Goal: Task Accomplishment & Management: Use online tool/utility

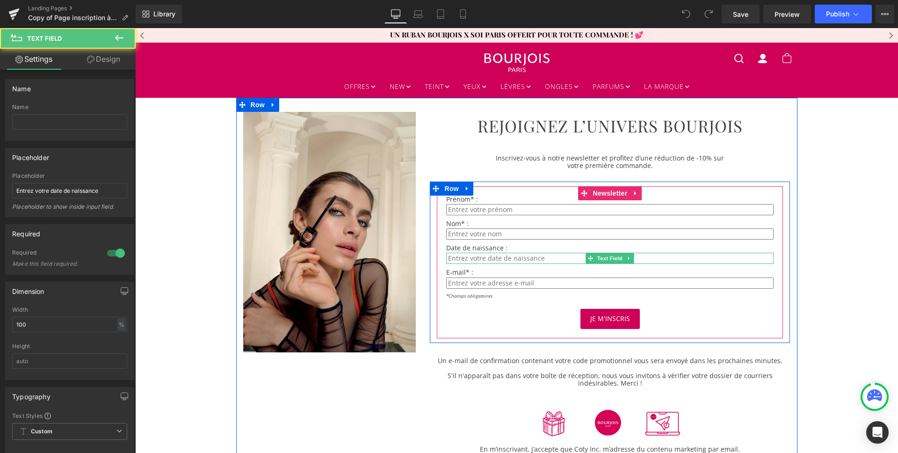
click at [500, 257] on input "text" at bounding box center [609, 257] width 327 height 11
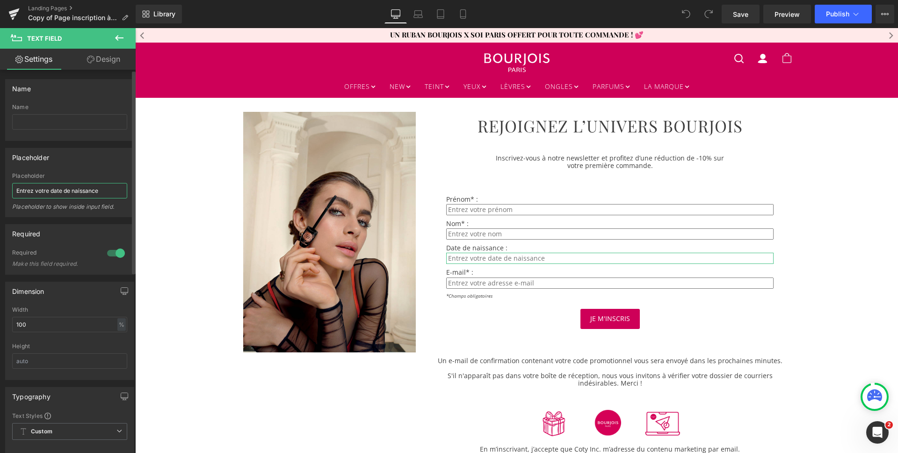
click at [55, 195] on input "Entrez votre date de naissance" at bounding box center [69, 190] width 115 height 15
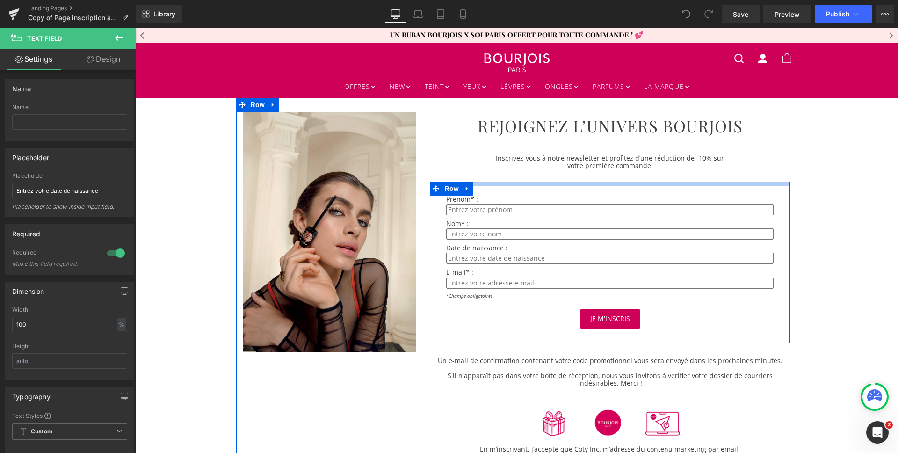
click at [503, 183] on div "Prénom* : Text Block Text Field Nom* : Text Block Text Field Date de naissance …" at bounding box center [610, 261] width 360 height 161
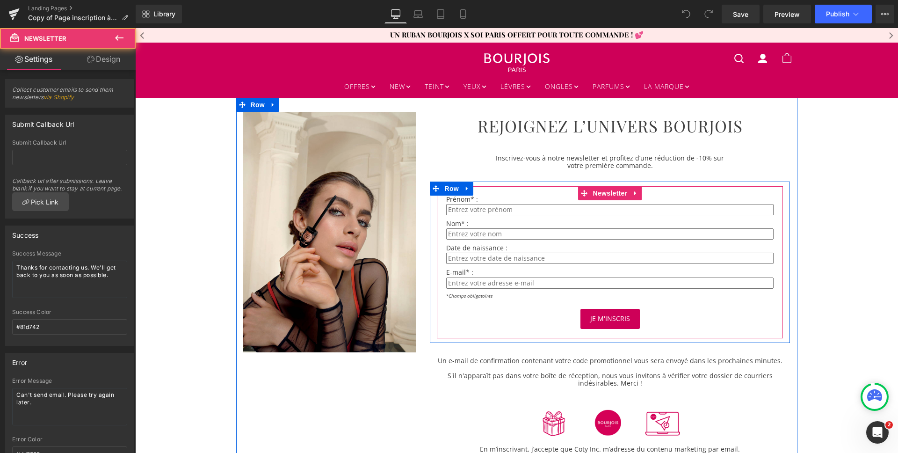
click at [514, 192] on div "Prénom* : Text Block Text Field Nom* : Text Block Text Field Date de naissance …" at bounding box center [610, 262] width 346 height 152
click at [604, 195] on span "Newsletter" at bounding box center [609, 193] width 39 height 14
click at [632, 189] on icon at bounding box center [635, 192] width 7 height 7
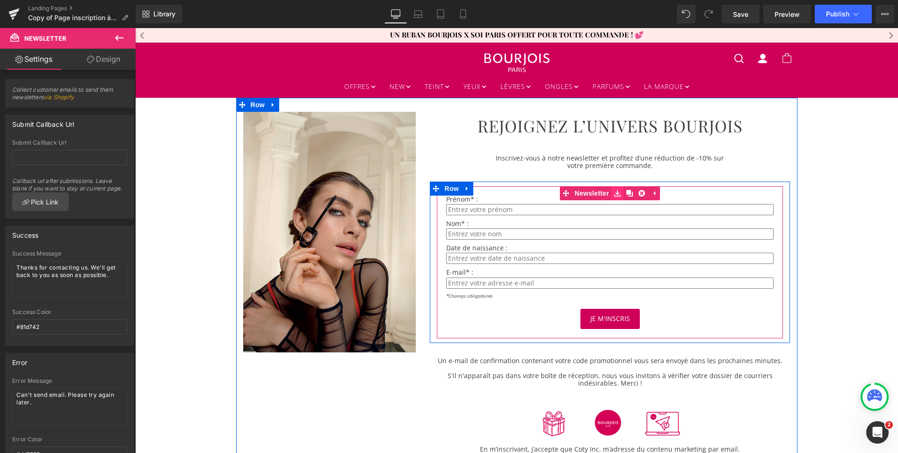
click at [614, 195] on icon at bounding box center [617, 193] width 7 height 7
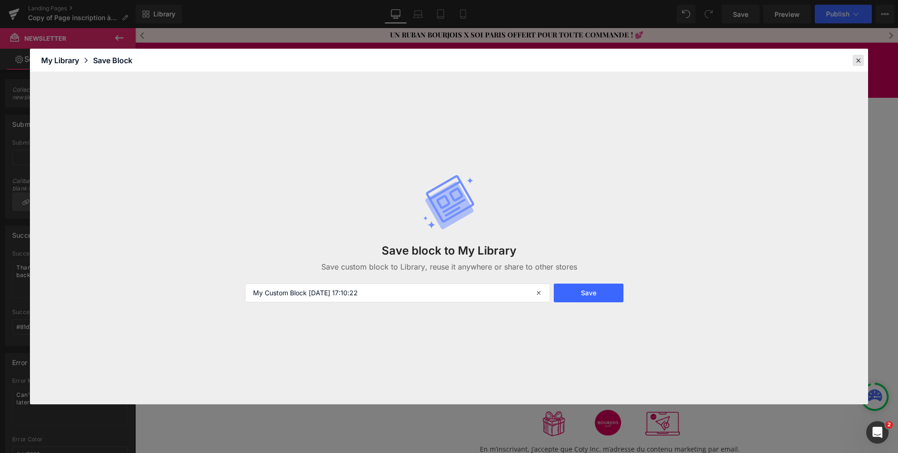
click at [854, 58] on icon at bounding box center [858, 60] width 8 height 8
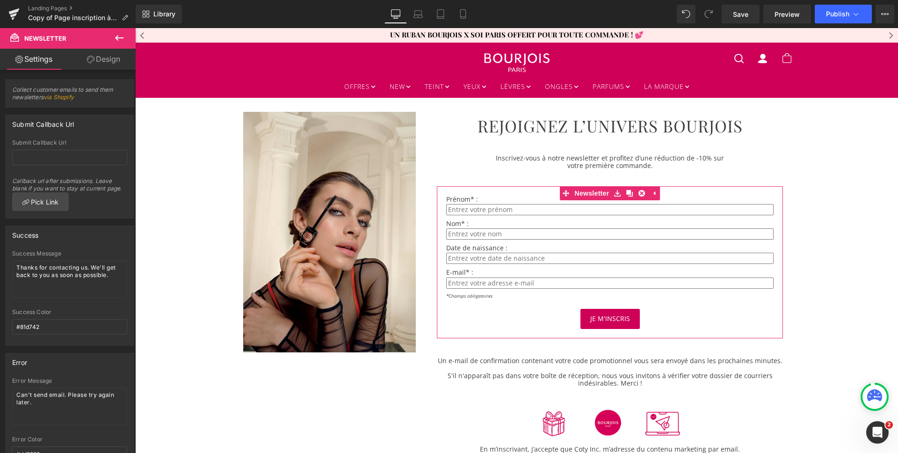
click at [101, 61] on link "Design" at bounding box center [104, 59] width 68 height 21
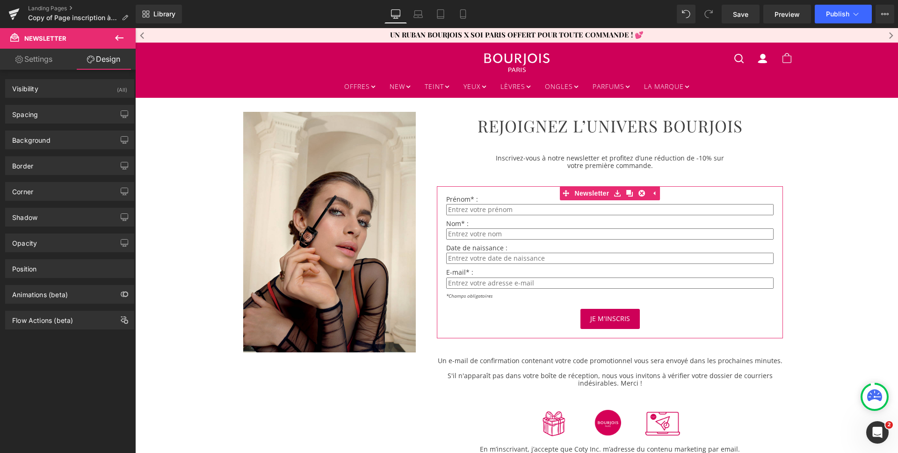
click at [37, 58] on link "Settings" at bounding box center [34, 59] width 68 height 21
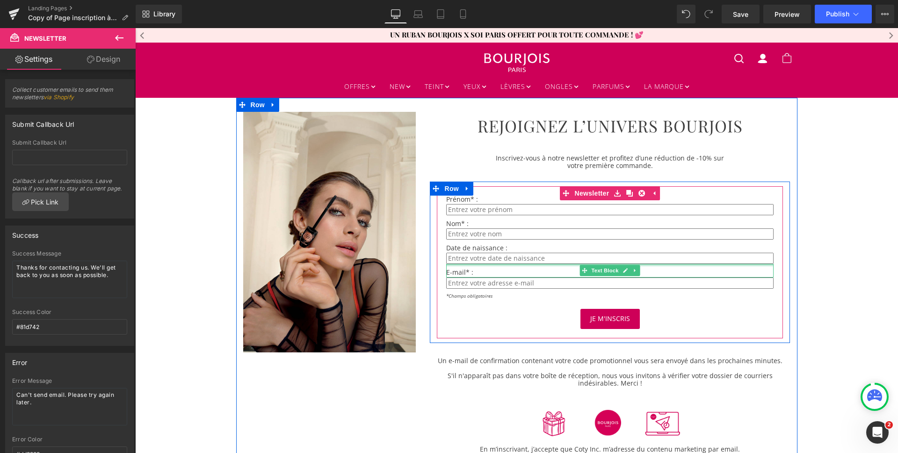
click at [574, 266] on div at bounding box center [609, 265] width 327 height 2
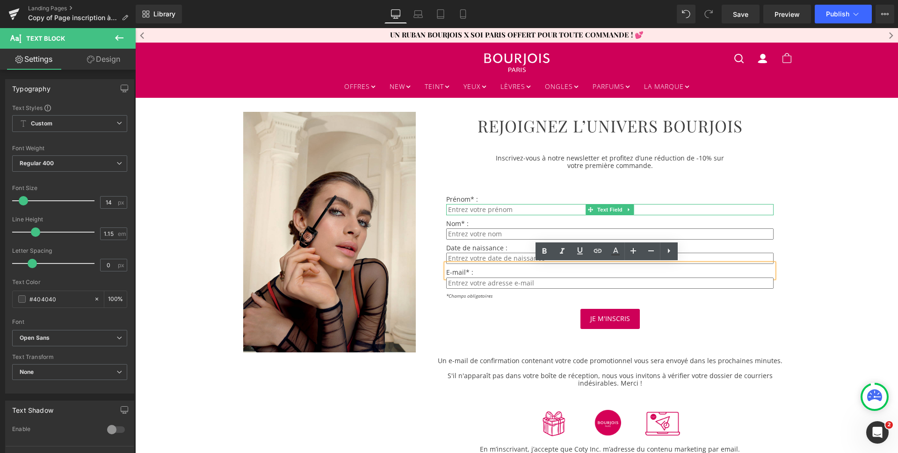
click at [488, 206] on input "text" at bounding box center [609, 209] width 327 height 11
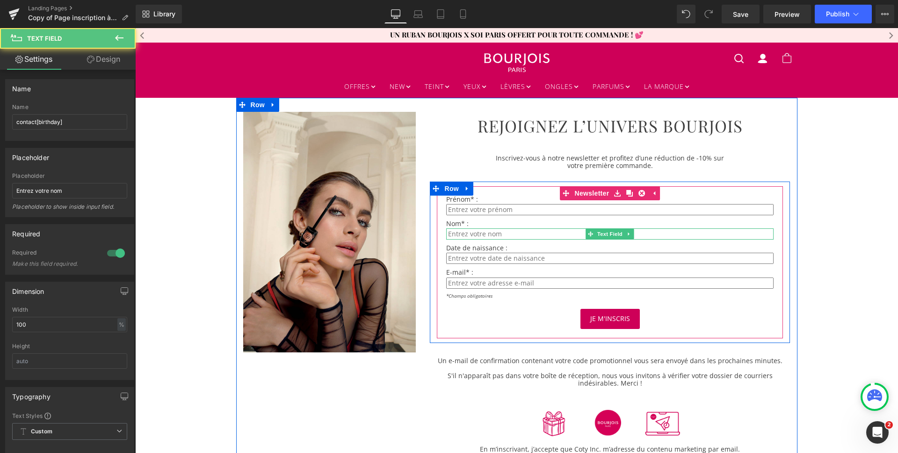
click at [482, 232] on input "text" at bounding box center [609, 233] width 327 height 11
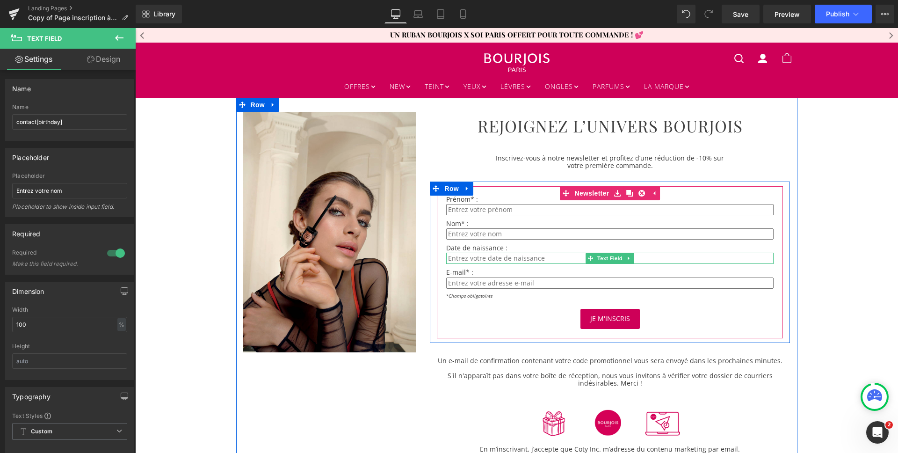
click at [471, 261] on input "text" at bounding box center [609, 257] width 327 height 11
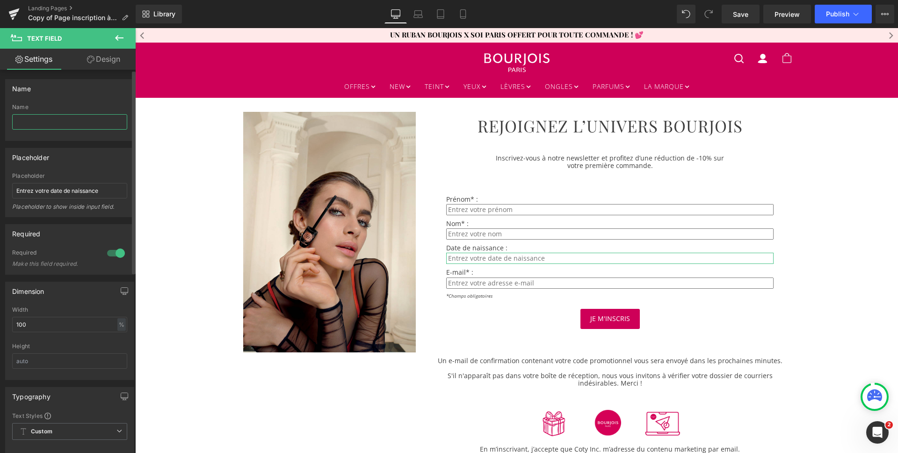
click at [65, 123] on input "text" at bounding box center [69, 121] width 115 height 15
click at [30, 97] on div "Name Name" at bounding box center [69, 110] width 129 height 62
click at [12, 83] on div "Name" at bounding box center [21, 85] width 19 height 13
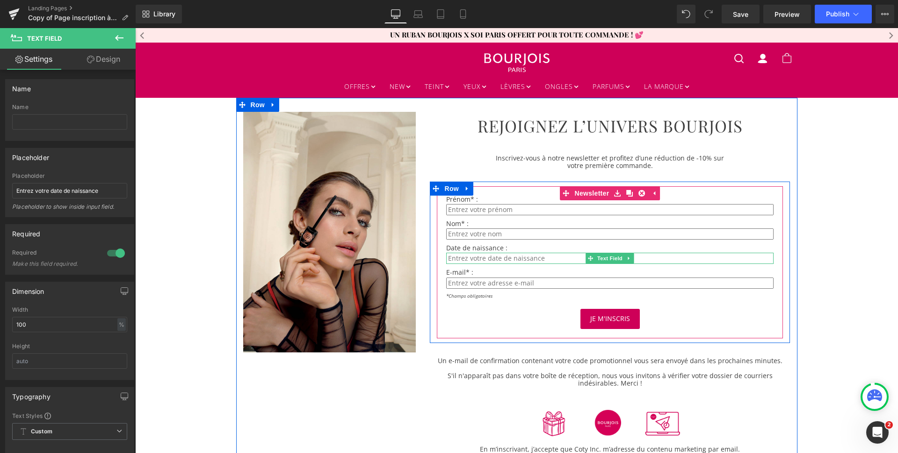
click at [608, 259] on span "Text Field" at bounding box center [610, 257] width 29 height 11
click at [495, 210] on input "text" at bounding box center [609, 209] width 327 height 11
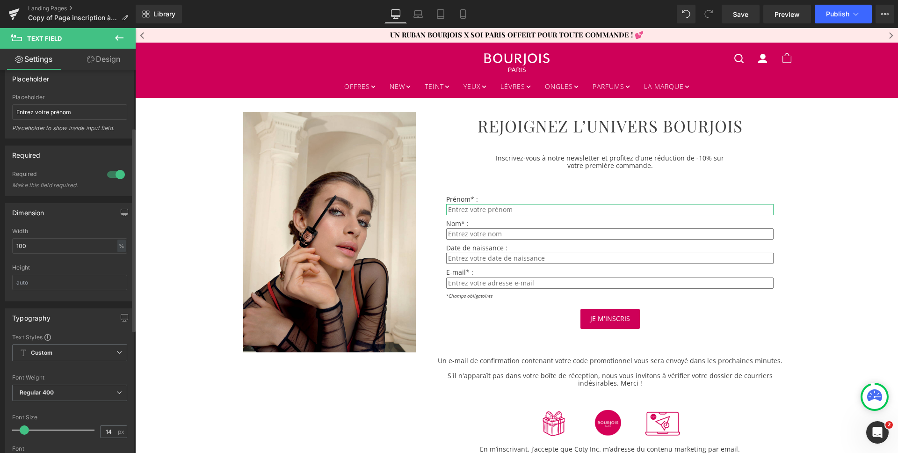
scroll to position [339, 0]
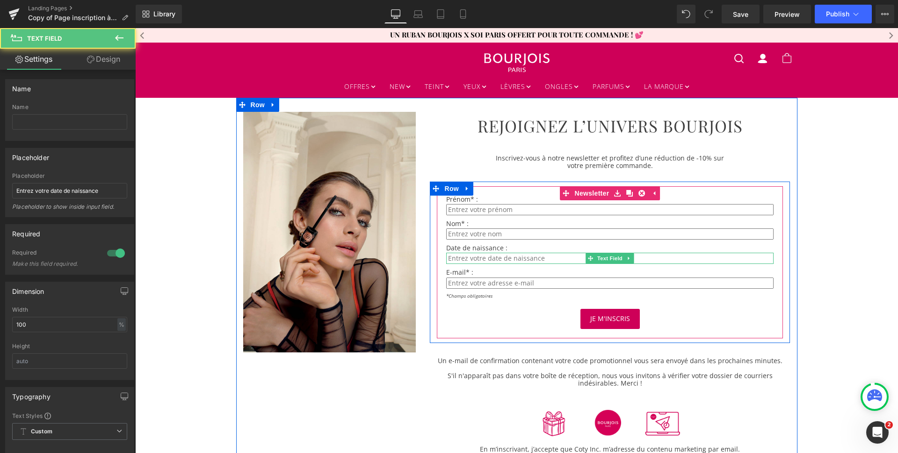
click at [498, 259] on input "text" at bounding box center [609, 257] width 327 height 11
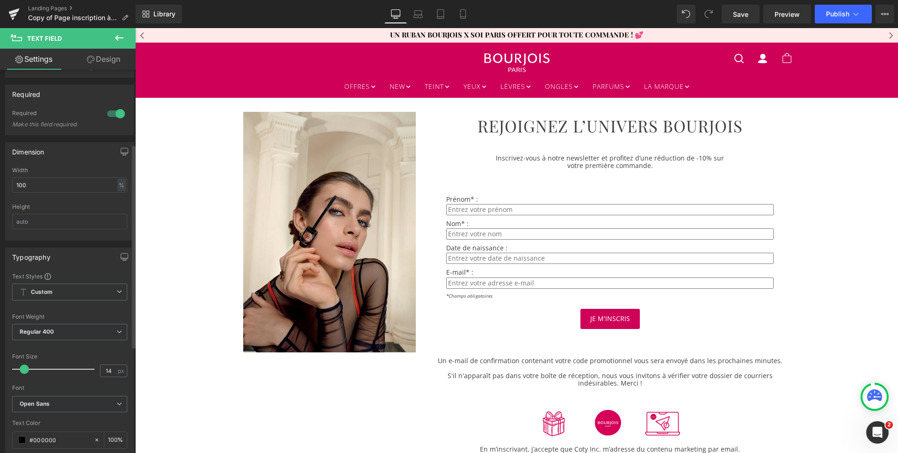
scroll to position [333, 0]
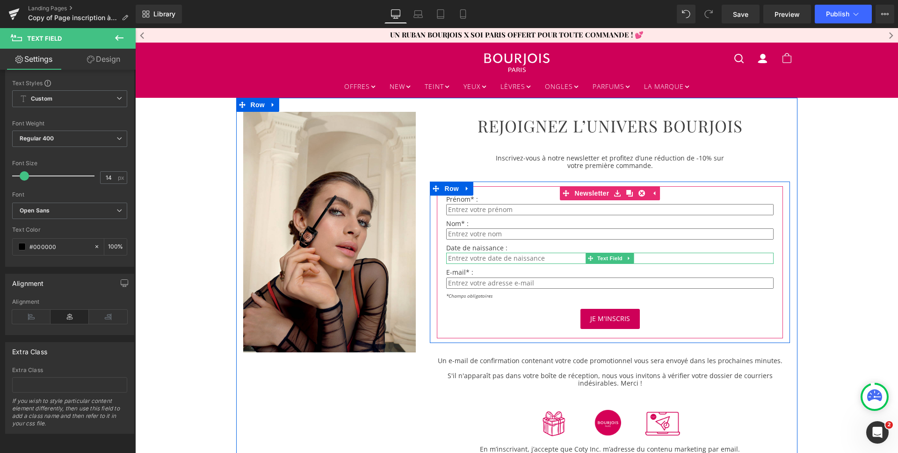
click at [518, 256] on input "text" at bounding box center [609, 257] width 327 height 11
click at [603, 257] on span "Text Field" at bounding box center [610, 257] width 29 height 11
click at [626, 257] on icon at bounding box center [628, 258] width 5 height 6
click at [586, 258] on link "Text Field" at bounding box center [605, 257] width 39 height 11
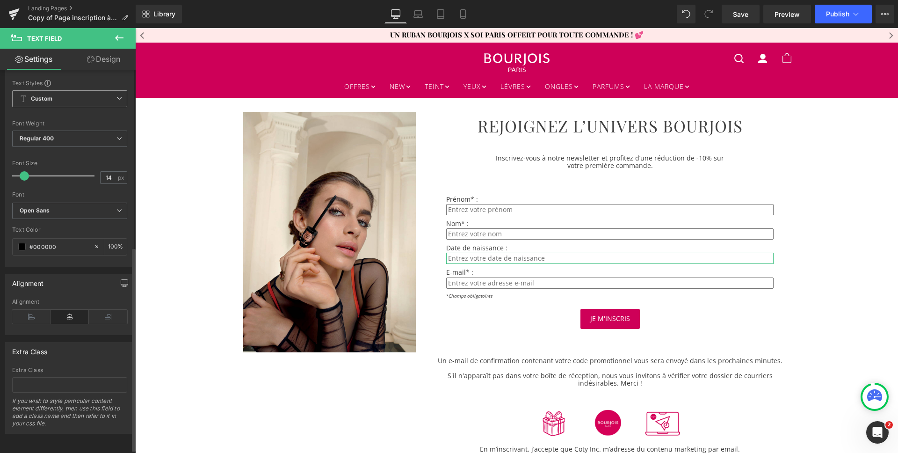
click at [58, 94] on span "Custom Setup Global Style" at bounding box center [69, 98] width 115 height 17
click at [58, 94] on span "Custom Setup Global Style" at bounding box center [67, 98] width 111 height 17
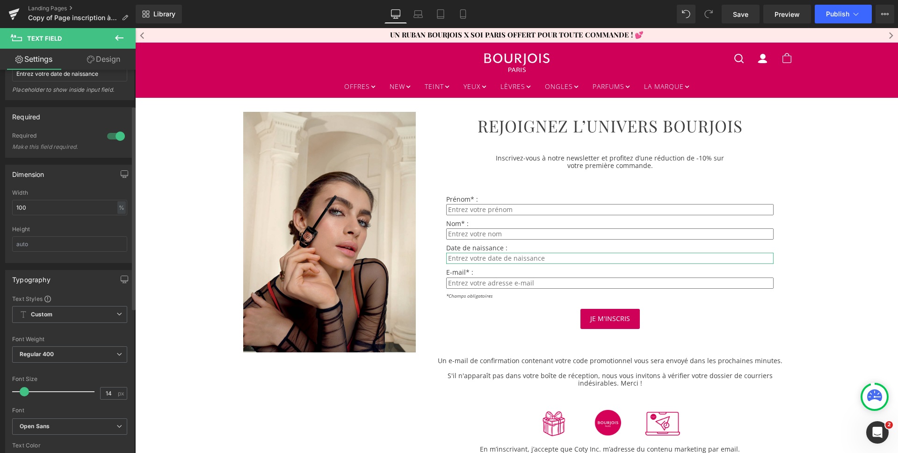
scroll to position [40, 0]
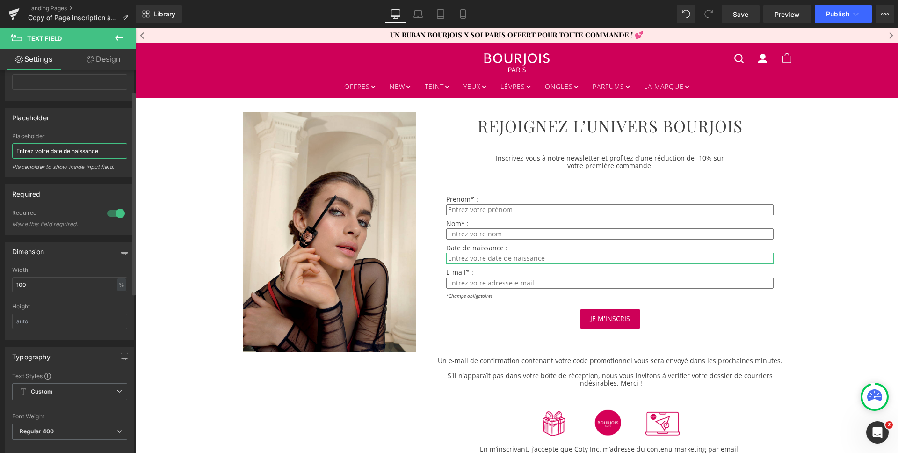
click at [103, 156] on input "Entrez votre date de naissance" at bounding box center [69, 150] width 115 height 15
paste input "JJ/MM/AAAA"
drag, startPoint x: 82, startPoint y: 151, endPoint x: 90, endPoint y: 152, distance: 8.0
click at [82, 151] on input "Entrez votre date de naissance JJ/MM/AAAA" at bounding box center [69, 150] width 115 height 15
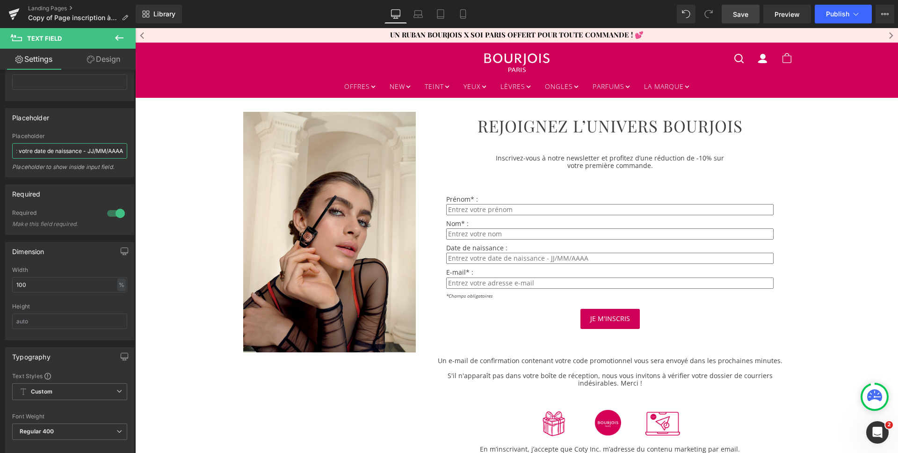
type input "Entrez votre date de naissance - JJ/MM/AAAA"
click at [737, 17] on span "Save" at bounding box center [740, 14] width 15 height 10
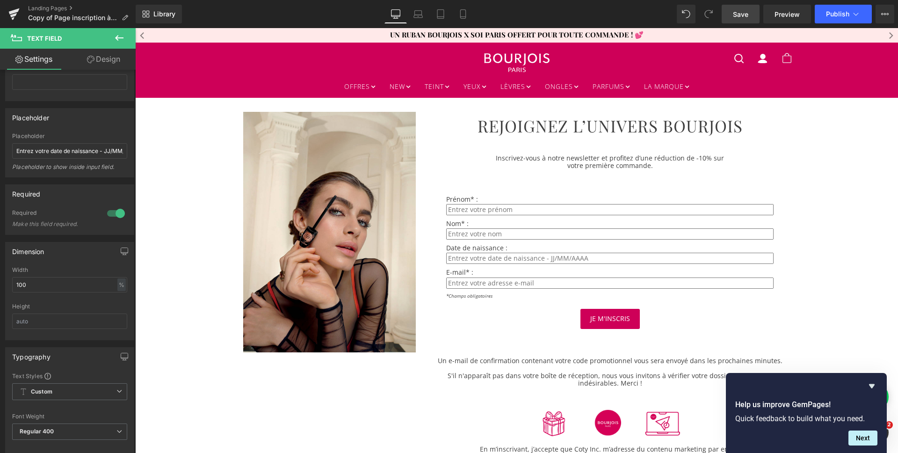
click at [112, 36] on button at bounding box center [119, 38] width 33 height 21
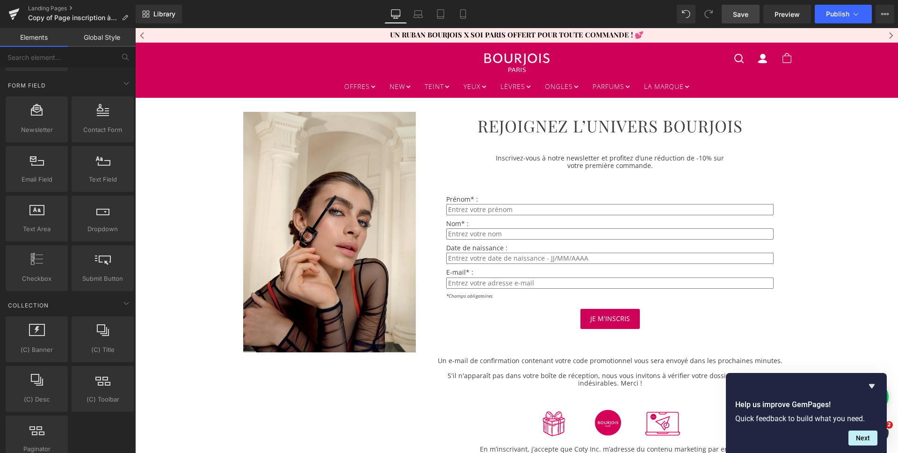
scroll to position [1627, 0]
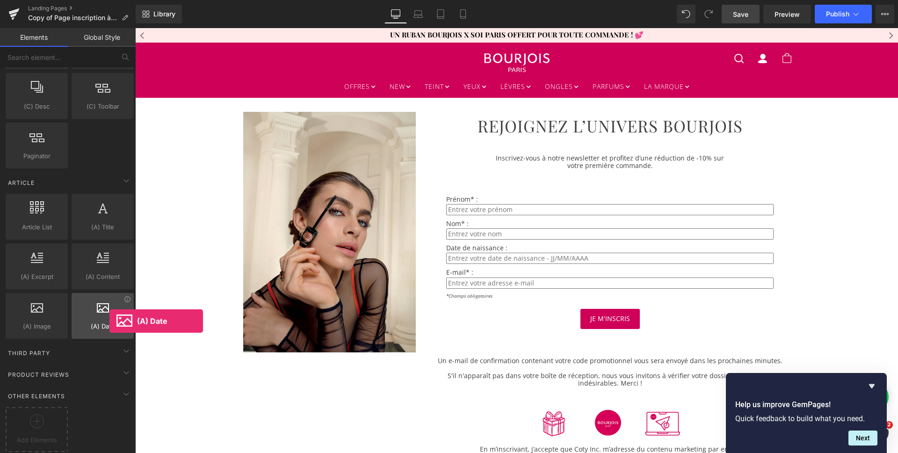
click at [109, 321] on span "(A) Date" at bounding box center [102, 326] width 57 height 10
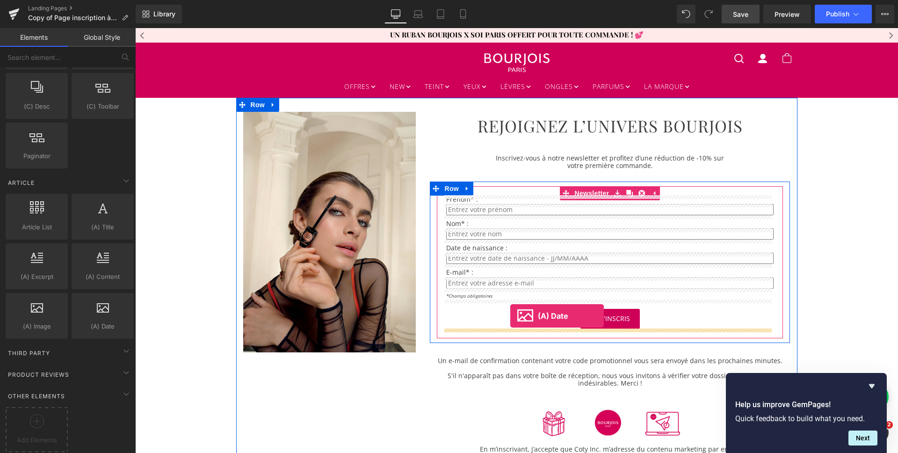
drag, startPoint x: 242, startPoint y: 338, endPoint x: 510, endPoint y: 316, distance: 268.8
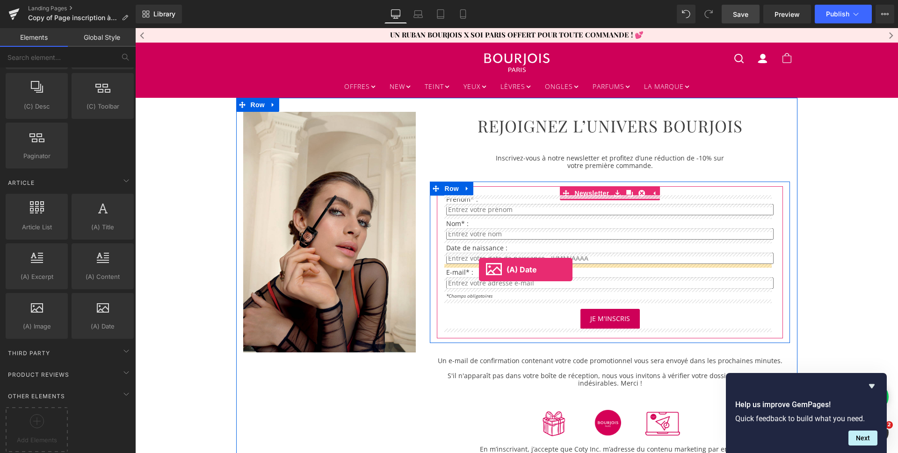
drag, startPoint x: 252, startPoint y: 343, endPoint x: 479, endPoint y: 269, distance: 238.5
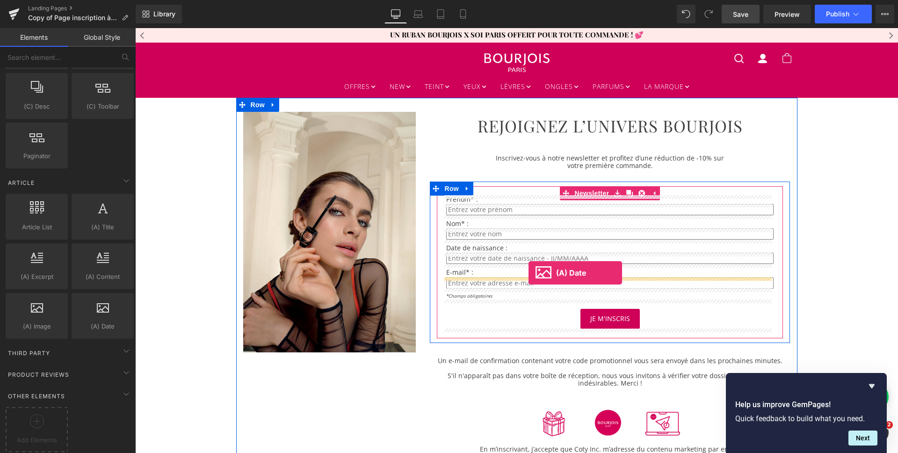
drag, startPoint x: 236, startPoint y: 325, endPoint x: 528, endPoint y: 273, distance: 297.3
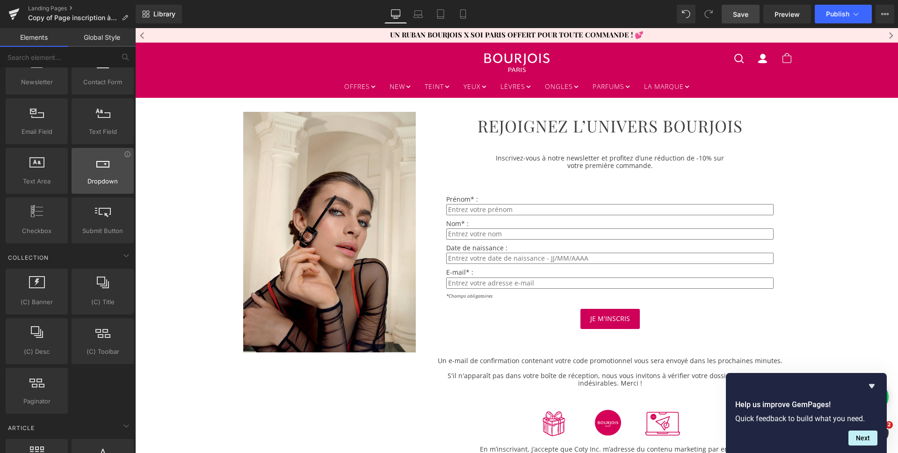
scroll to position [1228, 0]
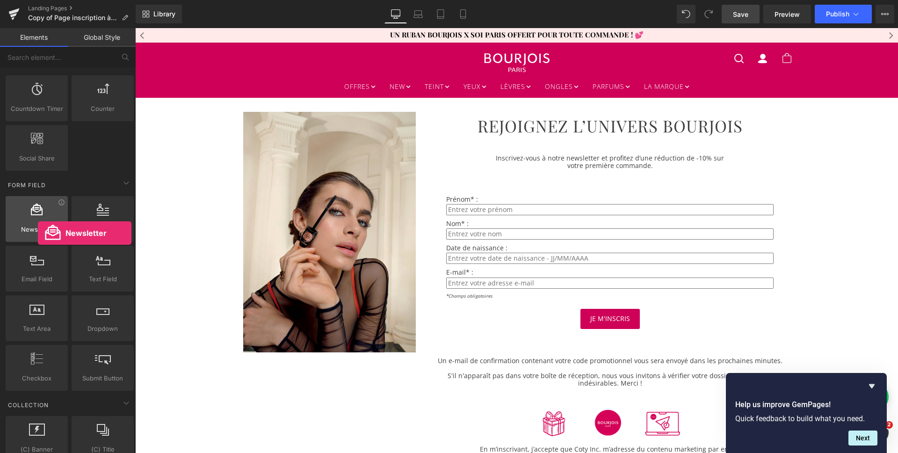
click at [38, 233] on span "Newsletter" at bounding box center [36, 229] width 57 height 10
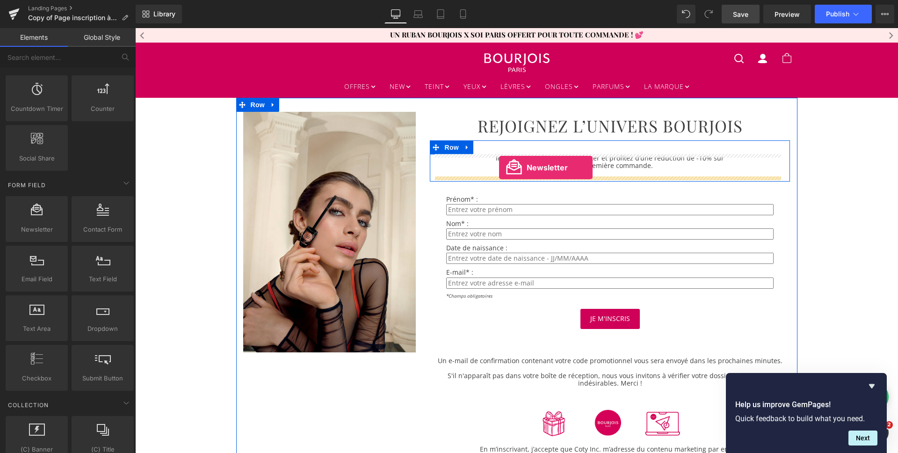
drag, startPoint x: 173, startPoint y: 261, endPoint x: 498, endPoint y: 168, distance: 338.9
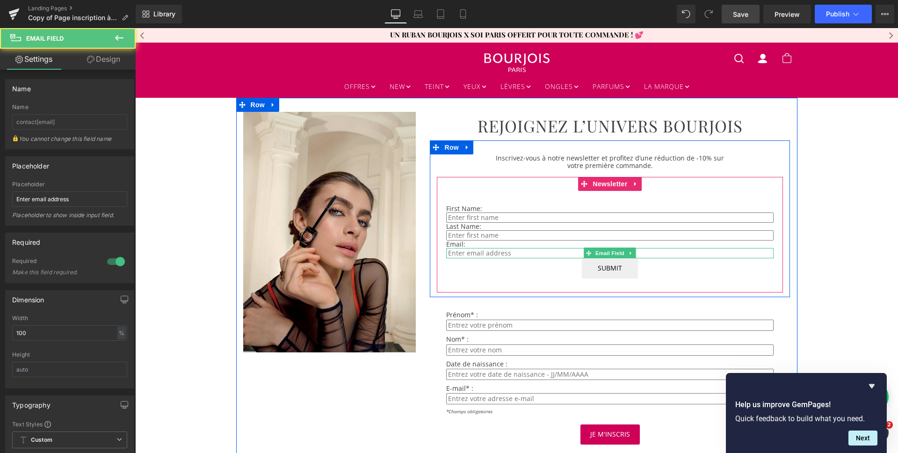
click at [502, 251] on input "email" at bounding box center [609, 253] width 327 height 10
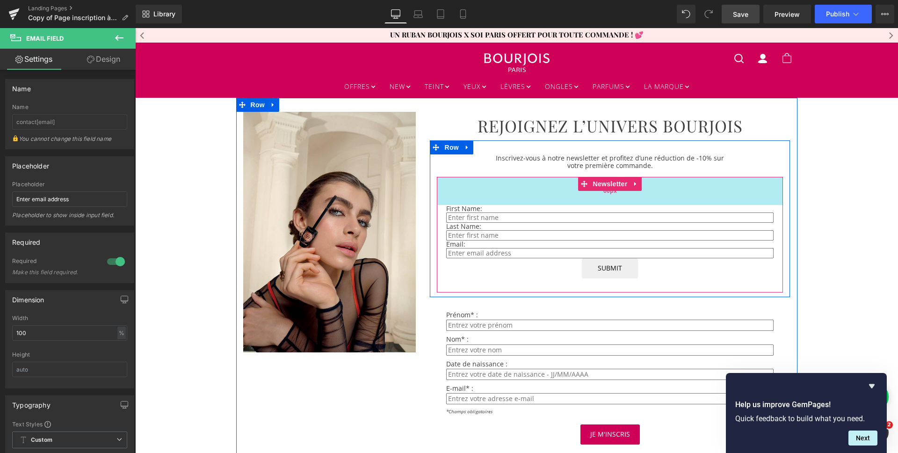
click at [748, 178] on div "60px" at bounding box center [610, 191] width 346 height 28
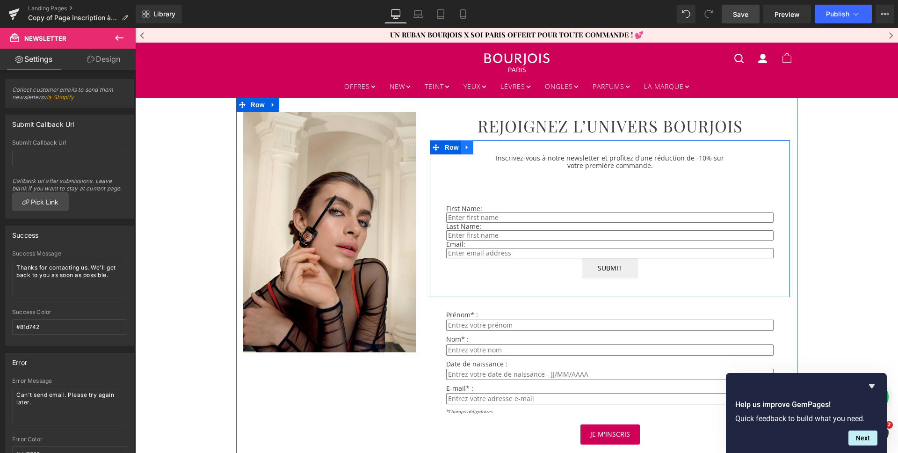
click at [466, 148] on icon at bounding box center [467, 147] width 2 height 4
click at [488, 148] on icon at bounding box center [491, 147] width 7 height 7
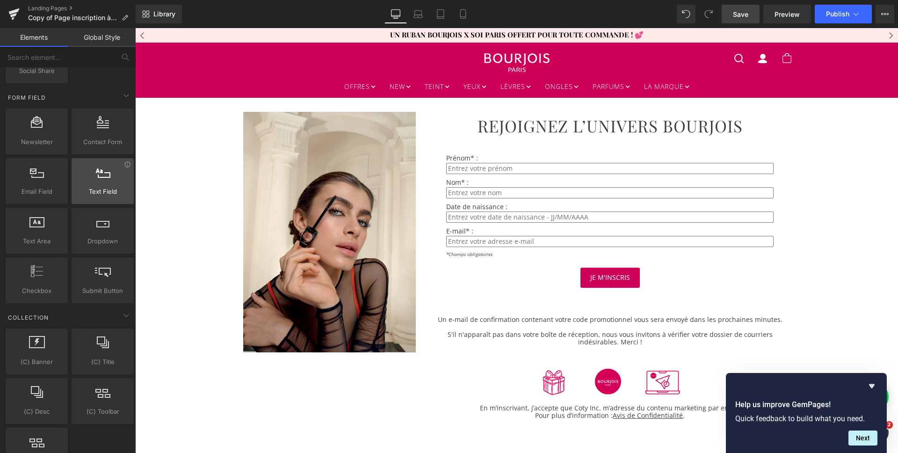
scroll to position [1212, 0]
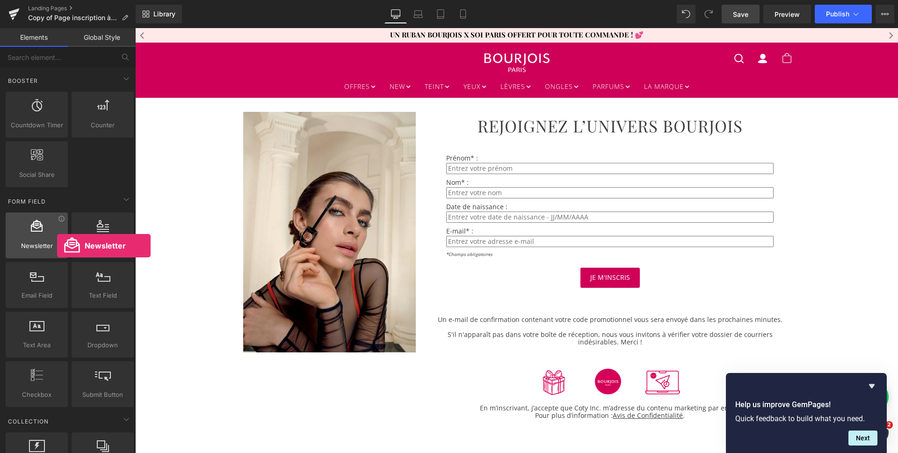
click at [57, 245] on span "Newsletter" at bounding box center [36, 246] width 57 height 10
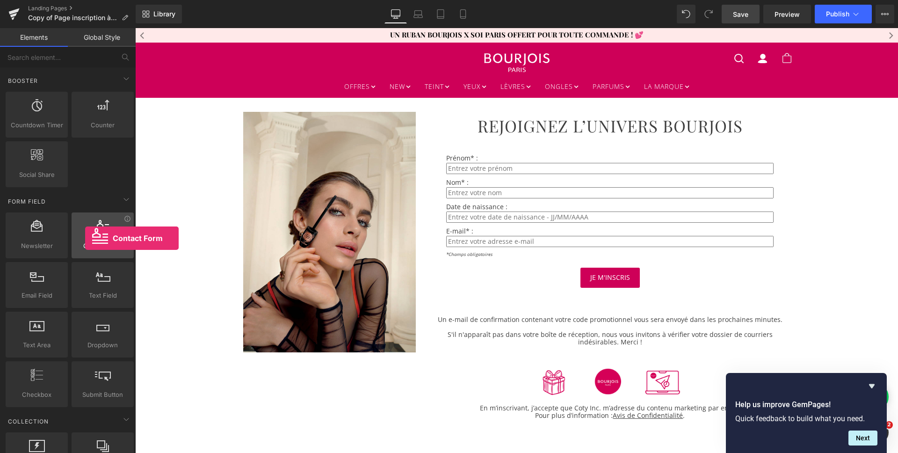
click at [85, 238] on div at bounding box center [102, 230] width 57 height 21
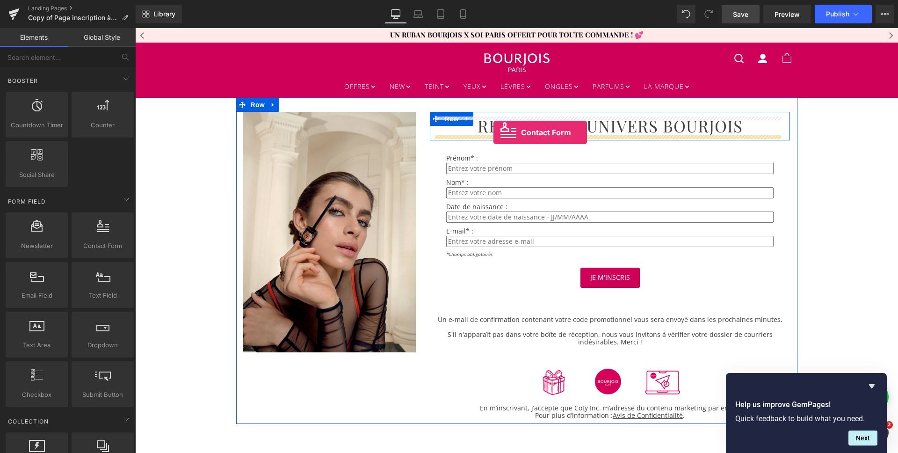
drag, startPoint x: 222, startPoint y: 266, endPoint x: 493, endPoint y: 132, distance: 302.7
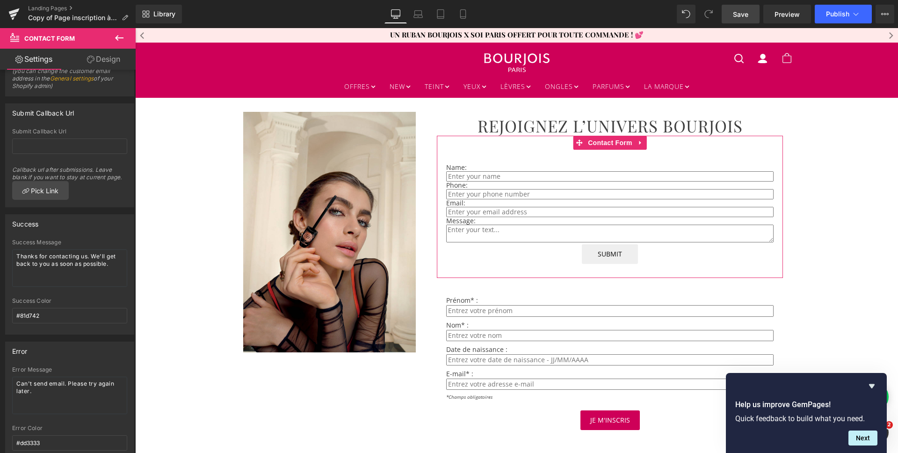
scroll to position [0, 0]
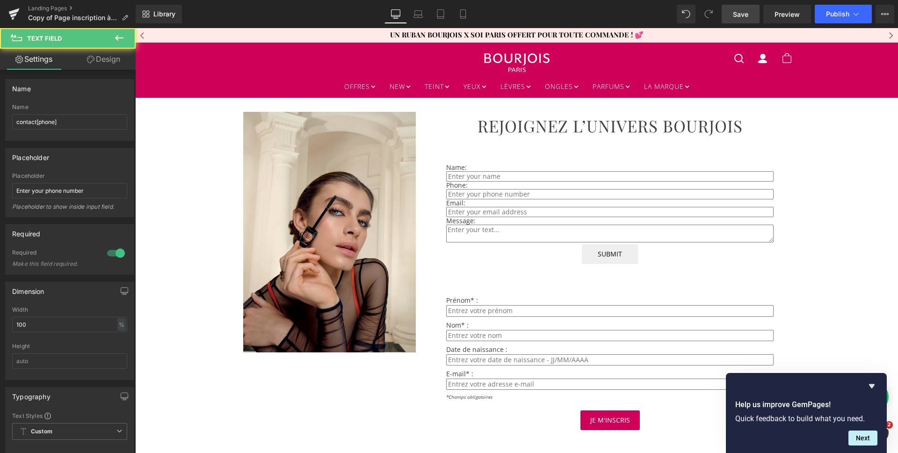
click at [562, 190] on div "Text Field" at bounding box center [609, 194] width 327 height 10
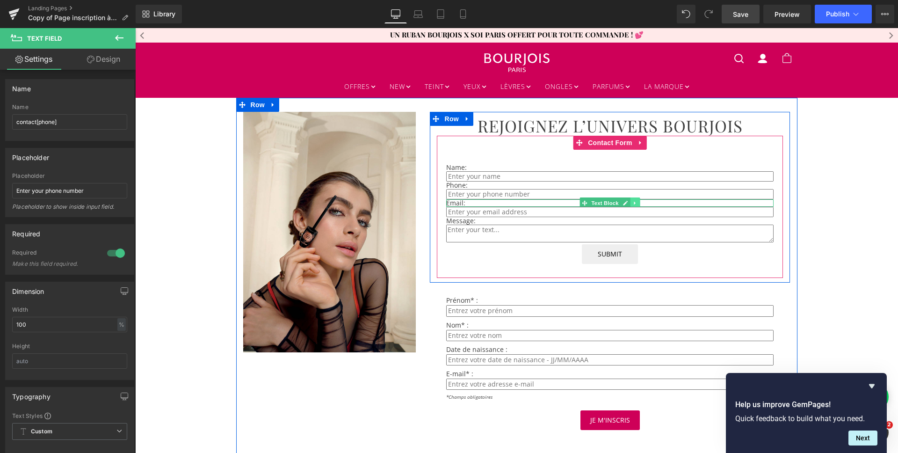
click at [634, 203] on icon at bounding box center [634, 202] width 1 height 3
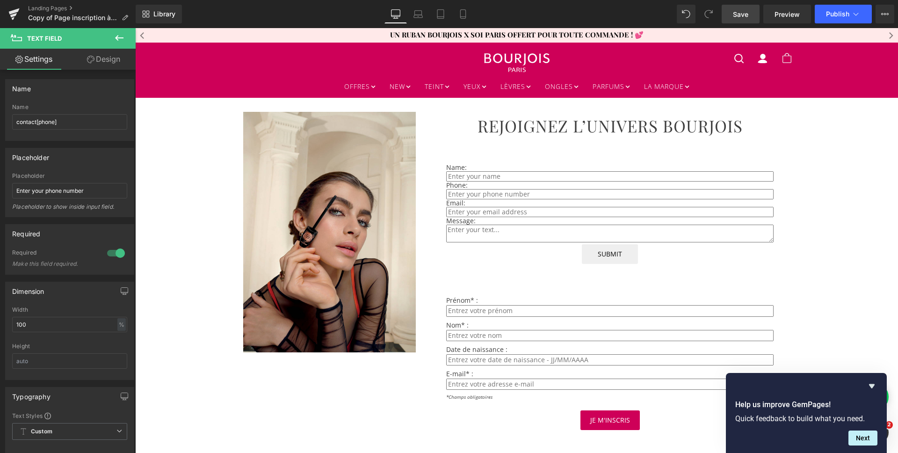
click at [120, 38] on icon at bounding box center [119, 37] width 11 height 11
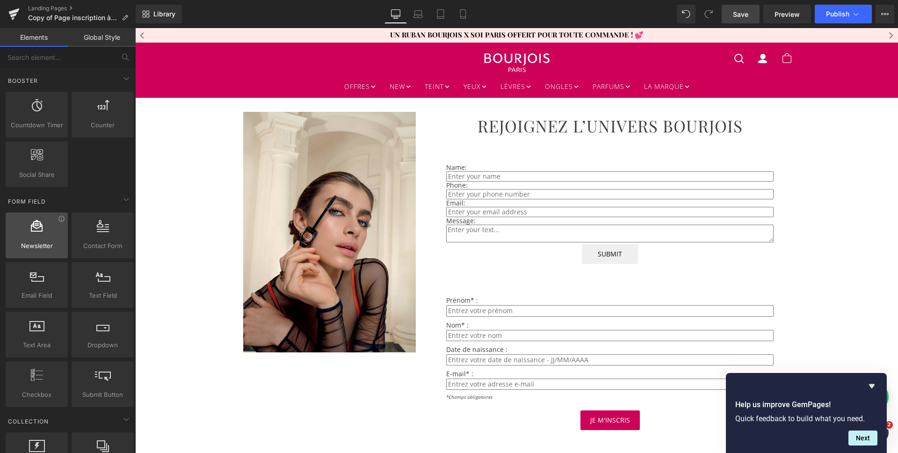
click at [43, 244] on span "Newsletter" at bounding box center [36, 246] width 57 height 10
click at [60, 220] on icon at bounding box center [61, 218] width 7 height 7
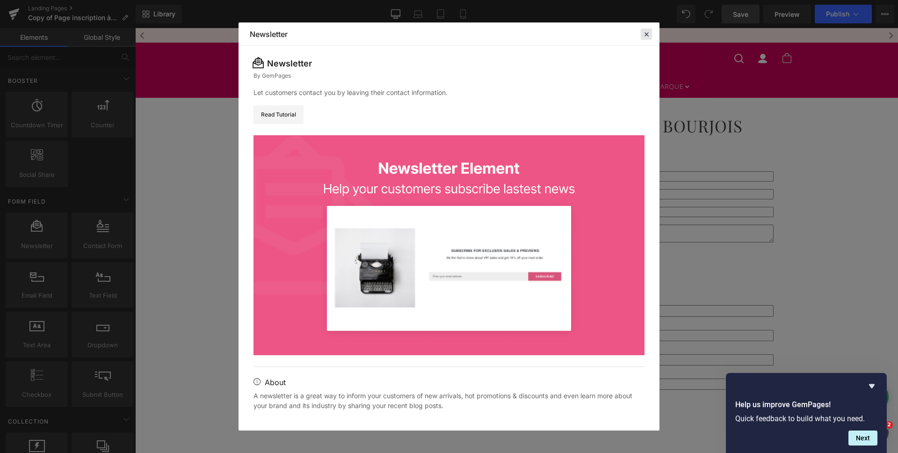
click at [651, 36] on div at bounding box center [645, 34] width 11 height 11
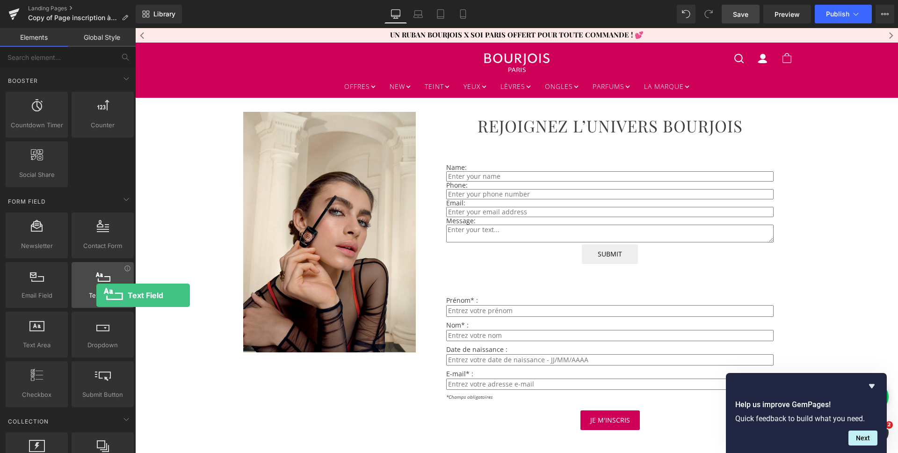
click at [96, 295] on span "Text Field" at bounding box center [102, 295] width 57 height 10
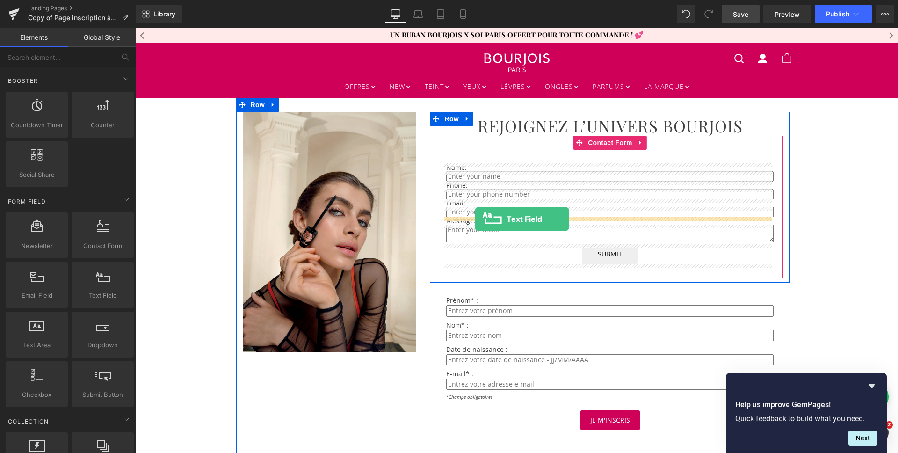
drag, startPoint x: 232, startPoint y: 317, endPoint x: 475, endPoint y: 219, distance: 262.2
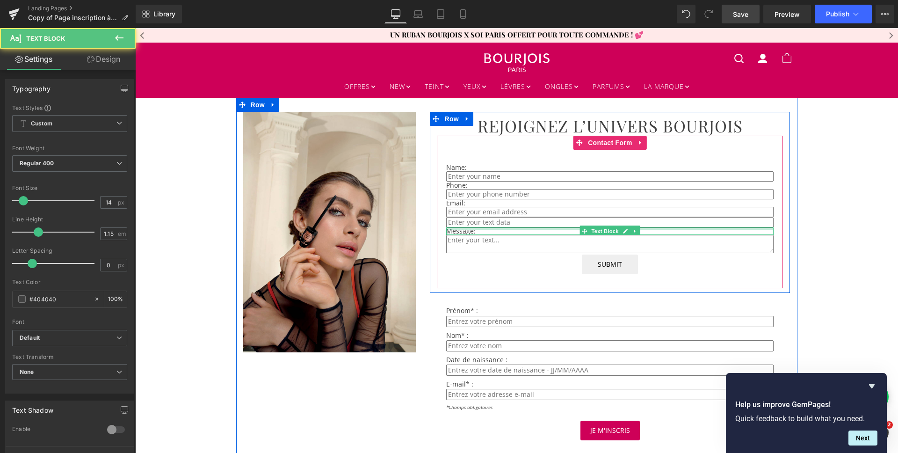
click at [464, 227] on div at bounding box center [609, 228] width 327 height 2
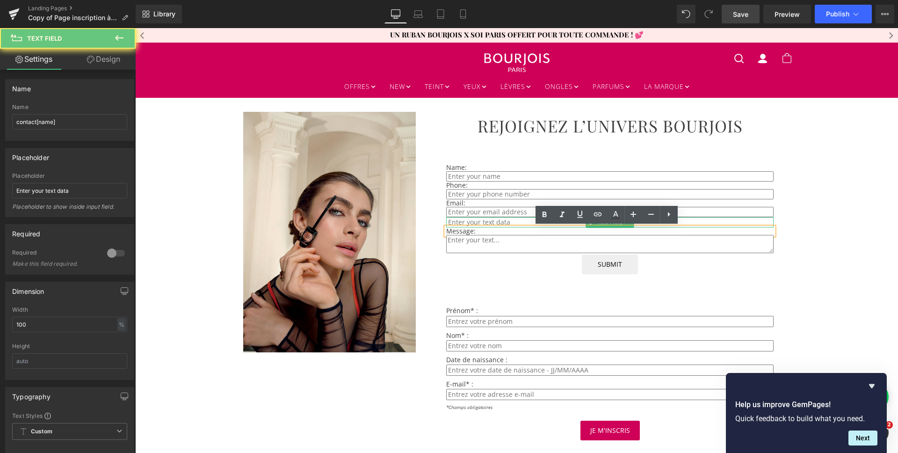
click at [468, 222] on input "text" at bounding box center [609, 222] width 327 height 10
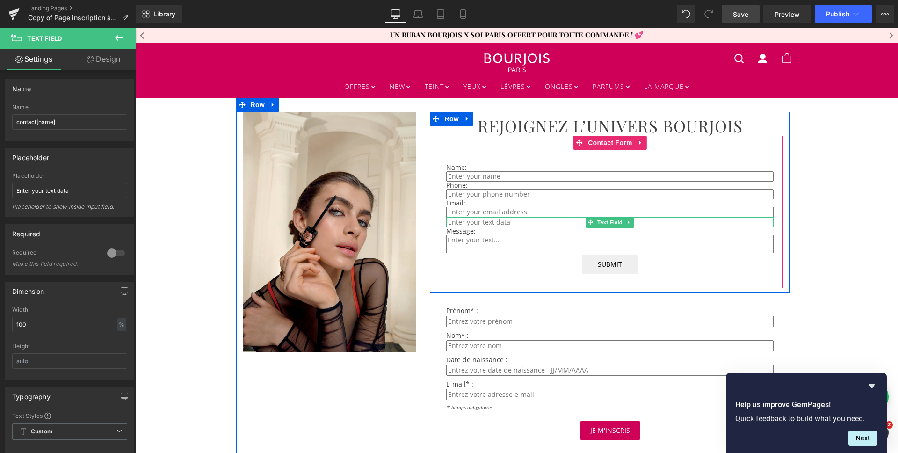
click at [473, 219] on input "text" at bounding box center [609, 222] width 327 height 10
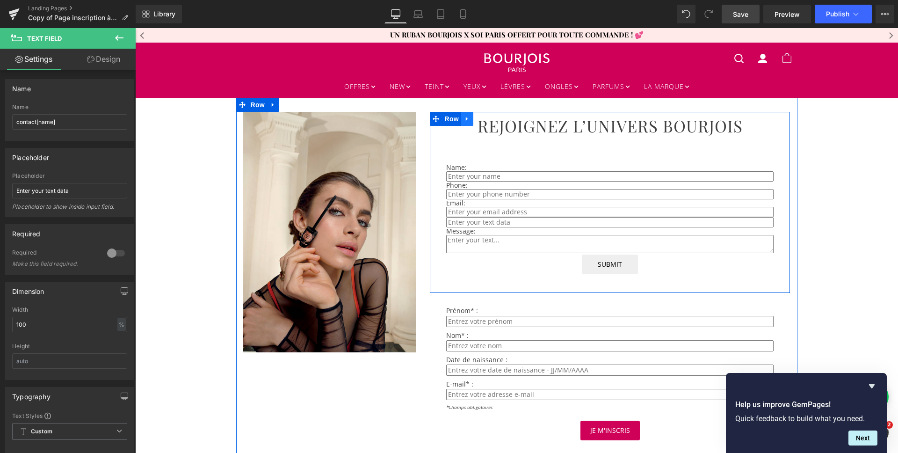
click at [462, 115] on link at bounding box center [467, 119] width 12 height 14
click at [488, 118] on icon at bounding box center [491, 118] width 7 height 7
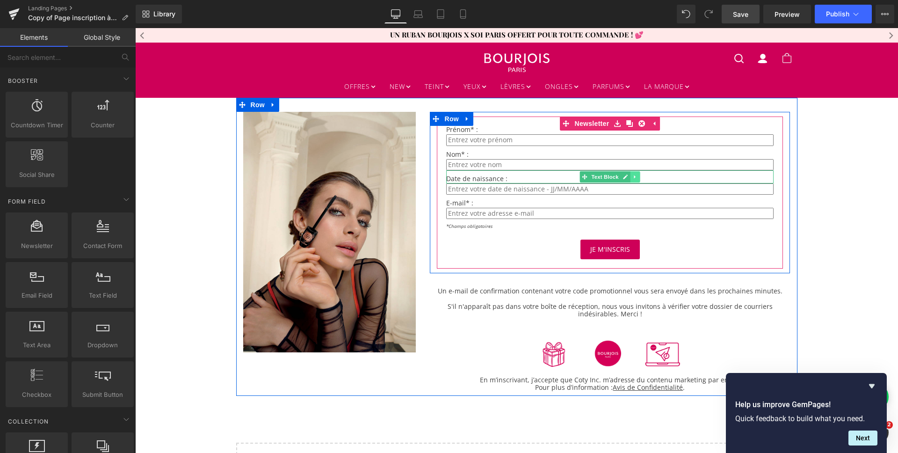
click at [634, 178] on icon at bounding box center [634, 176] width 1 height 3
click at [590, 177] on span "Text Block" at bounding box center [605, 177] width 31 height 11
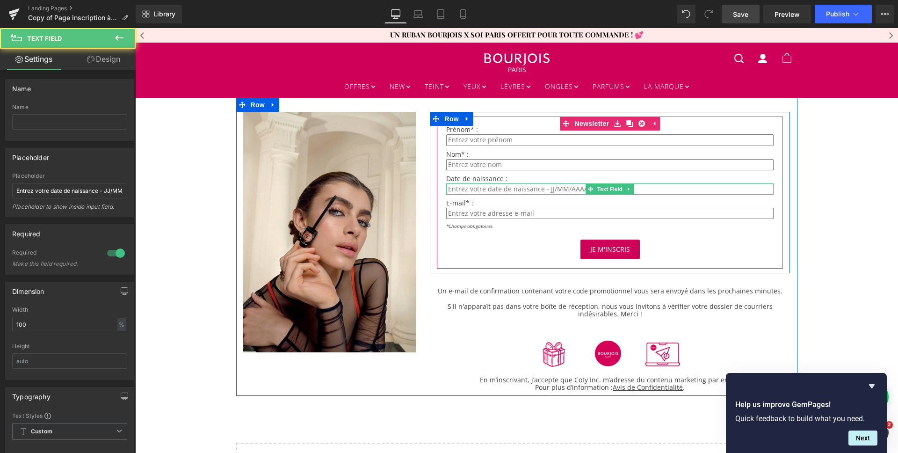
click at [554, 190] on input "text" at bounding box center [609, 188] width 327 height 11
click at [597, 186] on span "Text Field" at bounding box center [610, 189] width 29 height 11
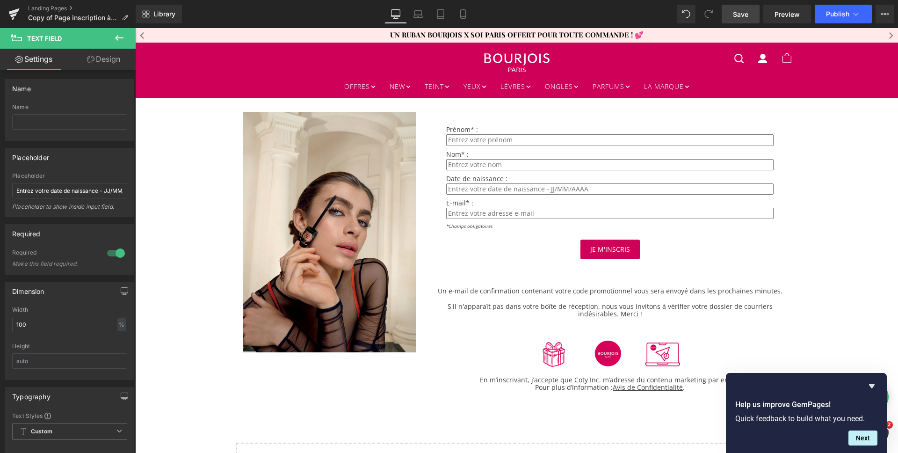
click at [114, 38] on icon at bounding box center [119, 37] width 11 height 11
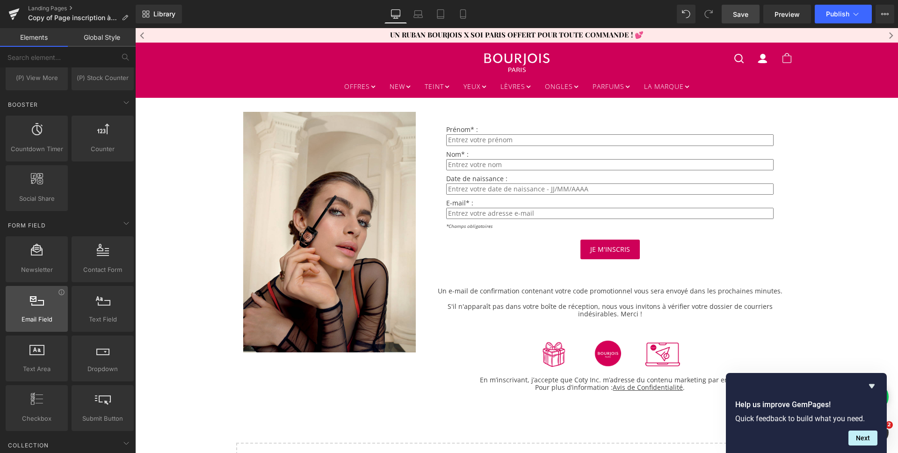
scroll to position [1240, 0]
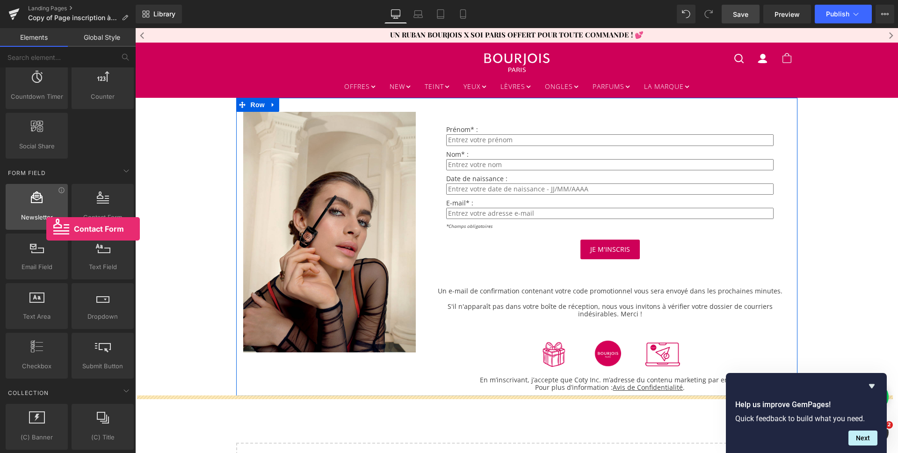
drag, startPoint x: 92, startPoint y: 209, endPoint x: 46, endPoint y: 228, distance: 49.1
click at [46, 228] on div "Newsletter newsletter, contacts, forms, emails, customer form Contact Form cont…" at bounding box center [70, 281] width 132 height 198
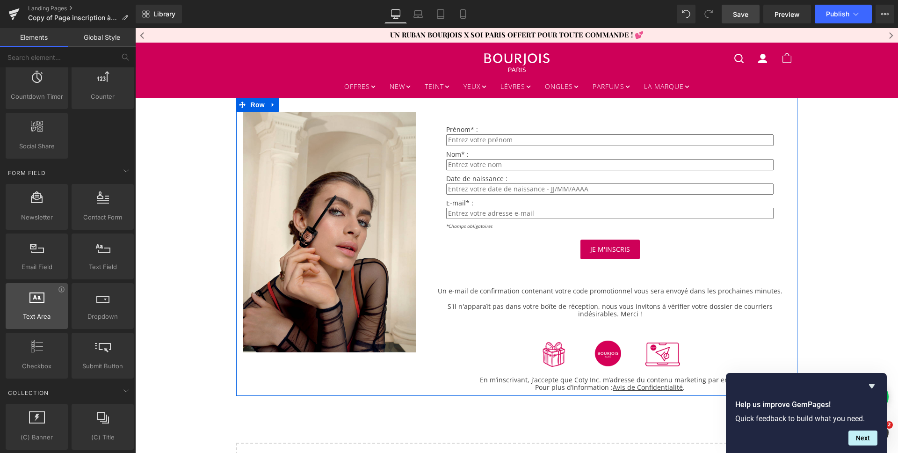
scroll to position [1242, 0]
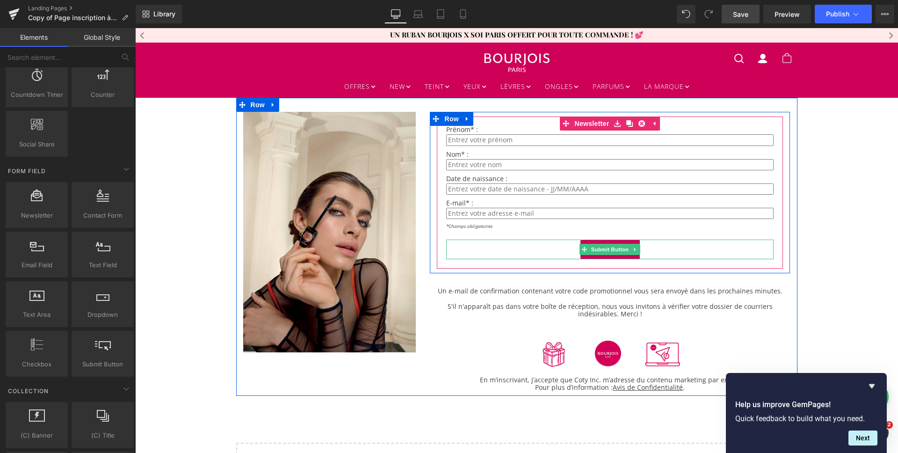
click at [486, 246] on div "Je m'inscris" at bounding box center [609, 249] width 327 height 20
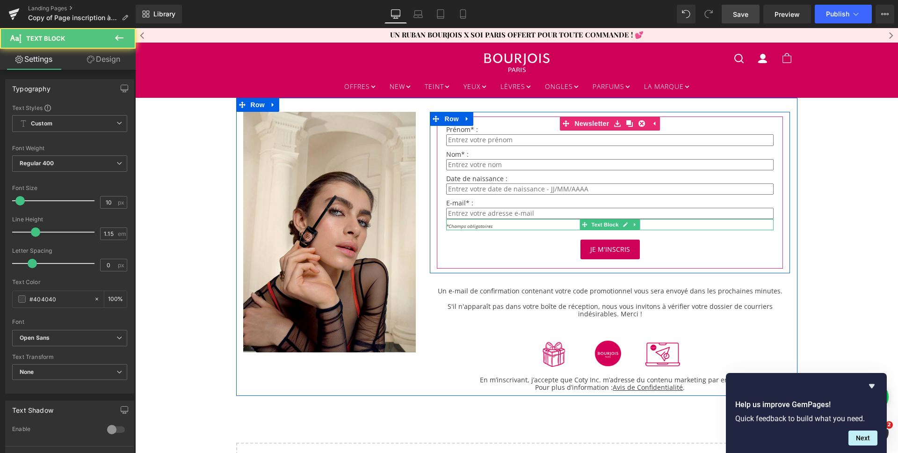
click at [533, 222] on div "*Champs obligatoires" at bounding box center [609, 224] width 327 height 11
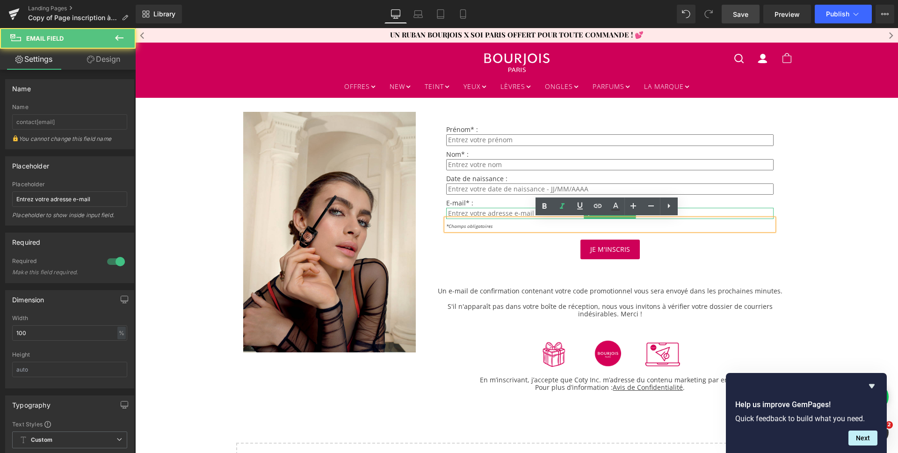
click at [521, 210] on input "email" at bounding box center [609, 213] width 327 height 11
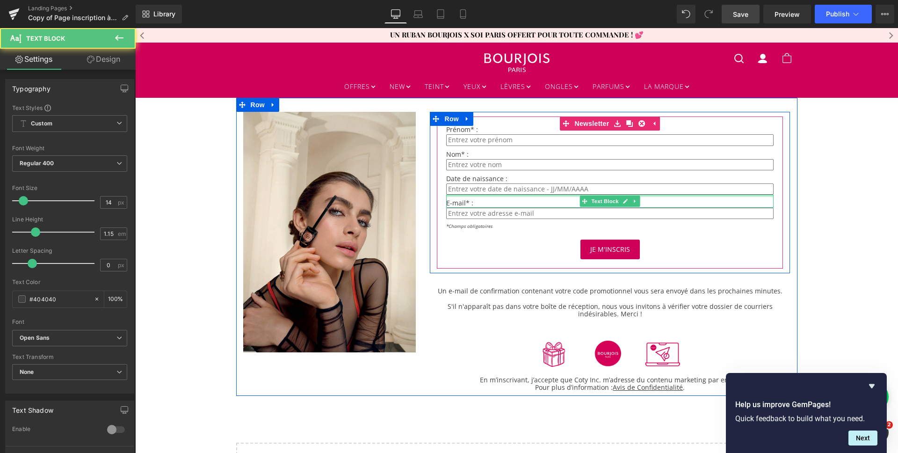
click at [496, 195] on div at bounding box center [609, 195] width 327 height 2
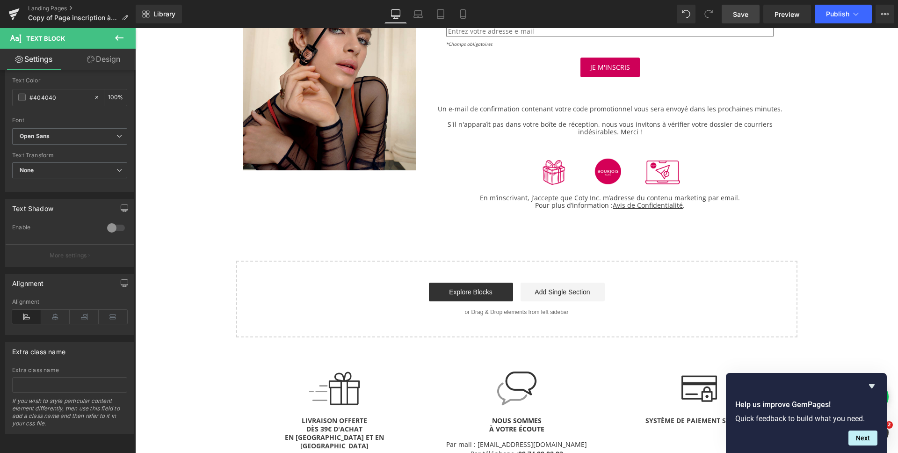
scroll to position [0, 0]
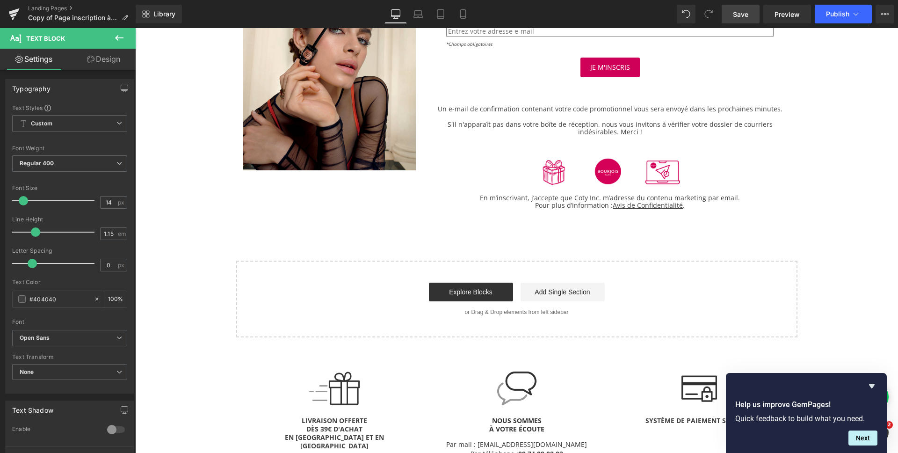
click at [106, 38] on button at bounding box center [119, 38] width 33 height 21
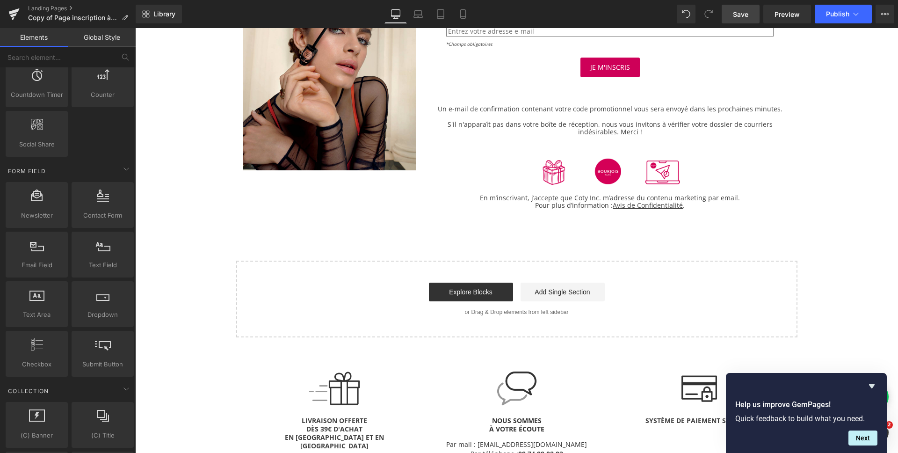
click at [185, 140] on div "Image Prénom* : Text Block Text Field Nom* : Text Block Text Field Date de nais…" at bounding box center [516, 126] width 763 height 421
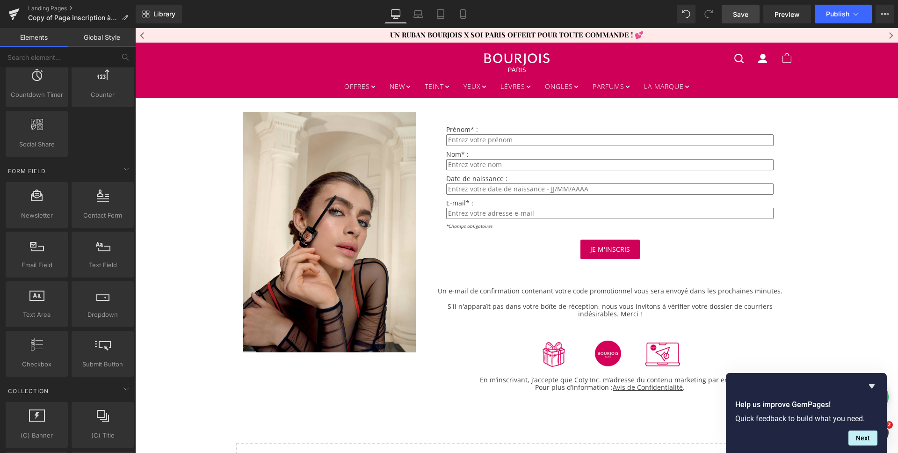
scroll to position [1627, 0]
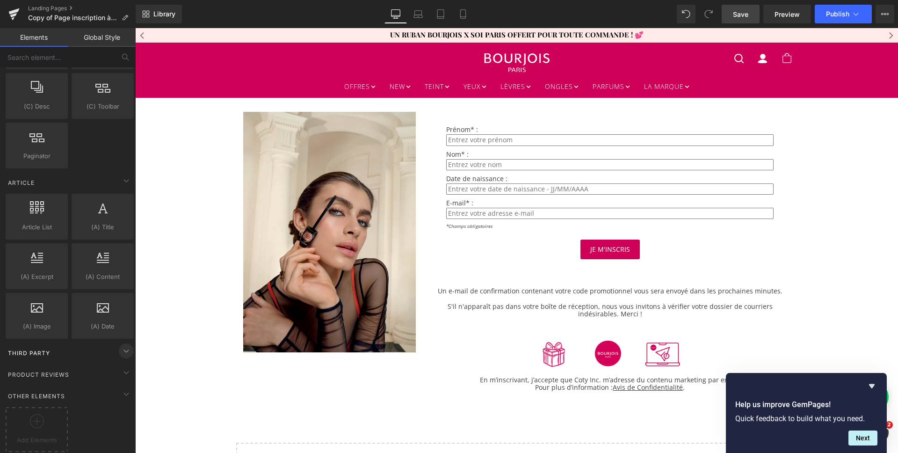
click at [124, 350] on icon at bounding box center [126, 351] width 5 height 2
click at [119, 365] on span at bounding box center [126, 372] width 15 height 15
click at [121, 388] on icon at bounding box center [126, 393] width 11 height 11
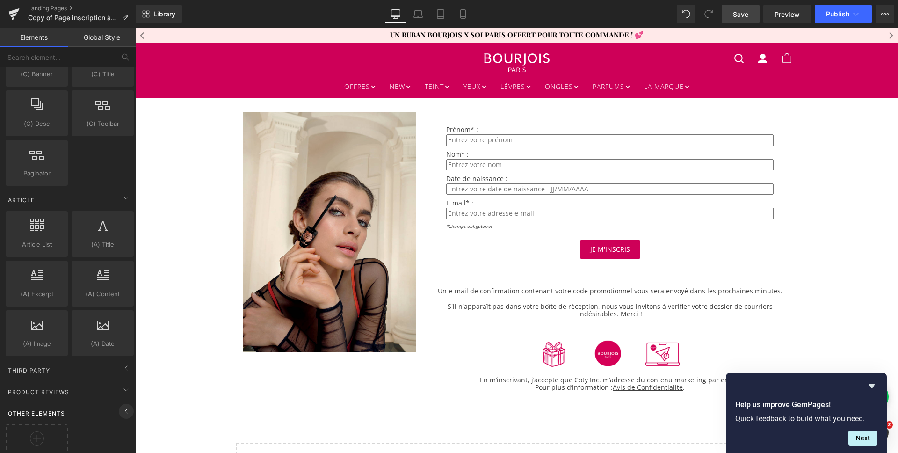
scroll to position [1579, 0]
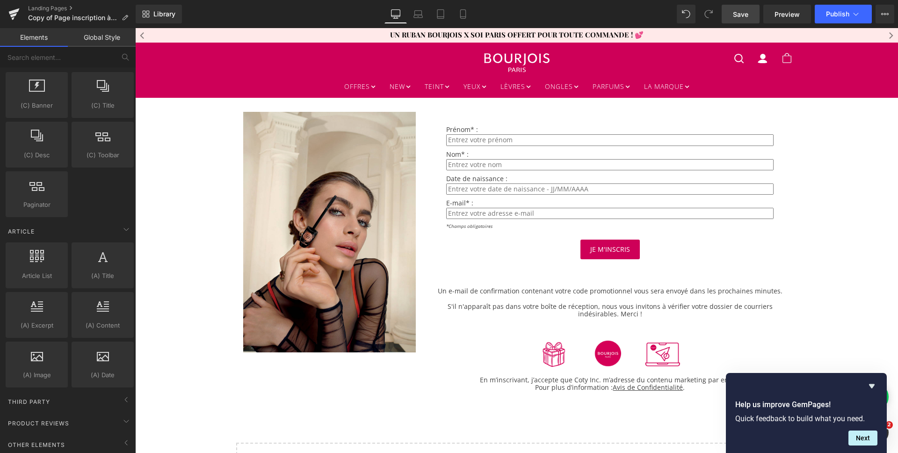
click at [113, 439] on div "Other Elements" at bounding box center [70, 444] width 132 height 19
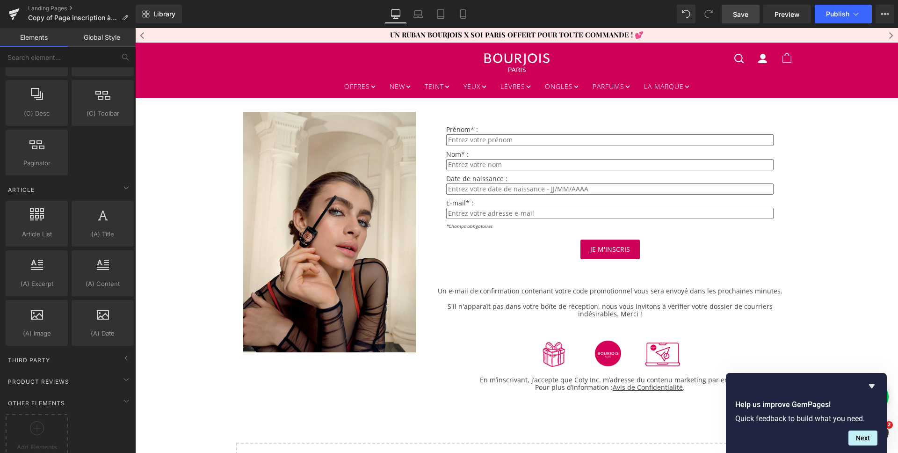
scroll to position [1627, 0]
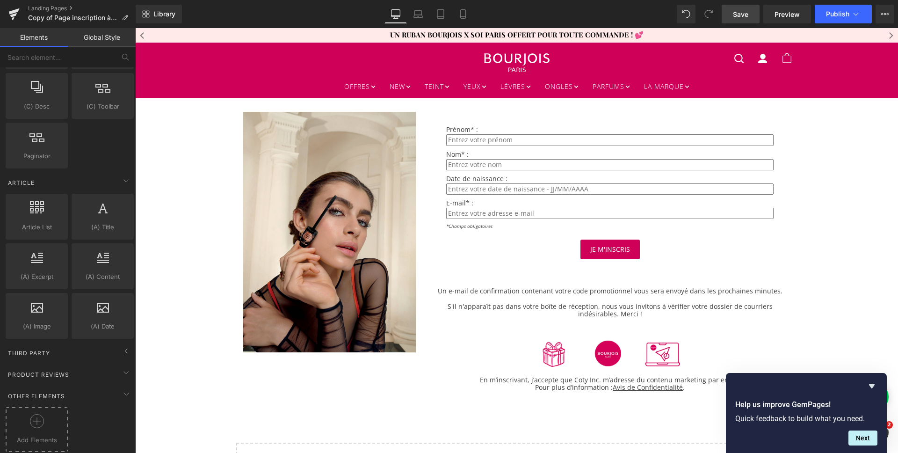
click at [39, 414] on icon at bounding box center [37, 421] width 14 height 14
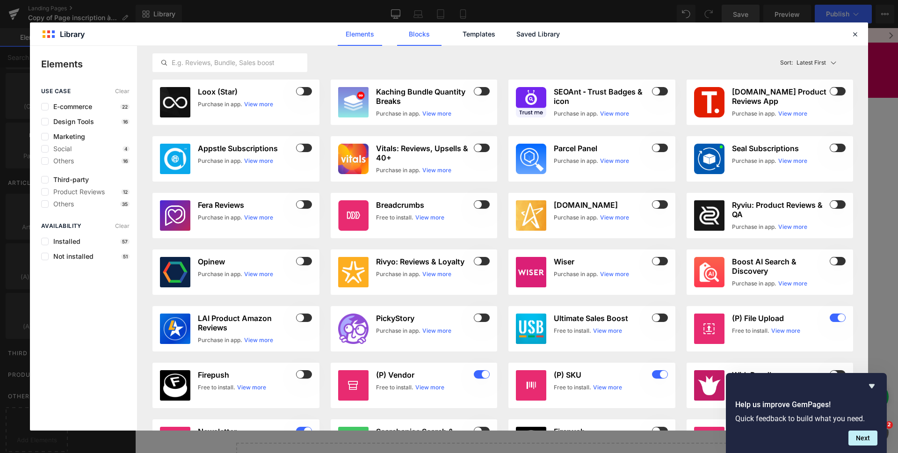
click at [422, 39] on link "Blocks" at bounding box center [419, 33] width 44 height 23
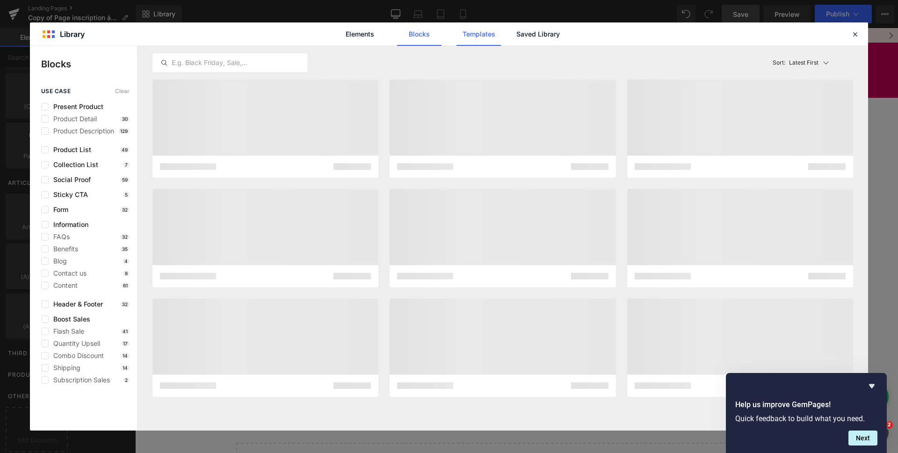
click at [468, 35] on link "Templates" at bounding box center [478, 33] width 44 height 23
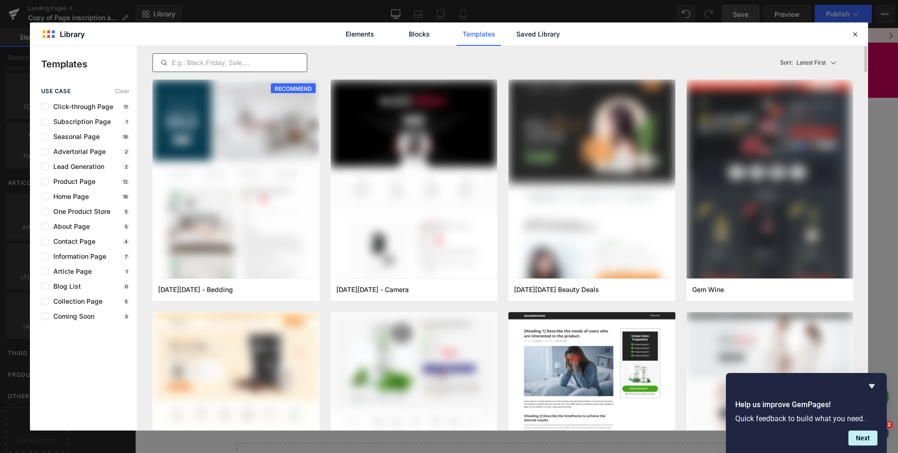
click at [193, 64] on input "text" at bounding box center [230, 62] width 154 height 11
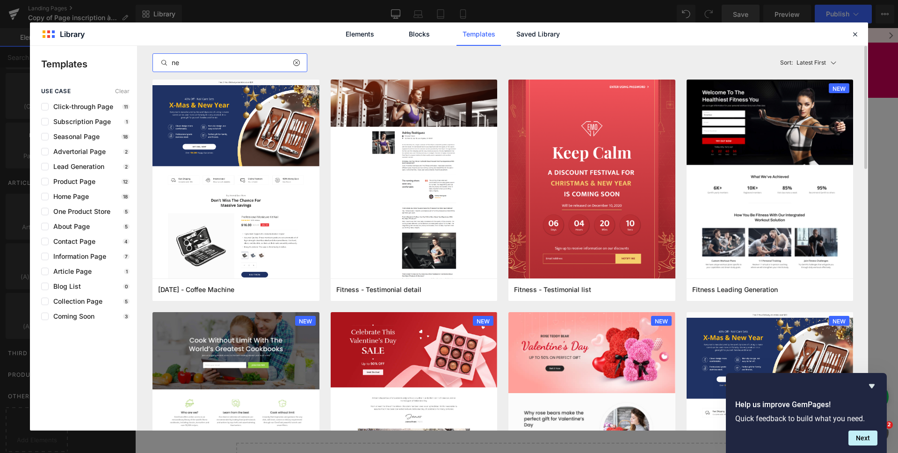
type input "n"
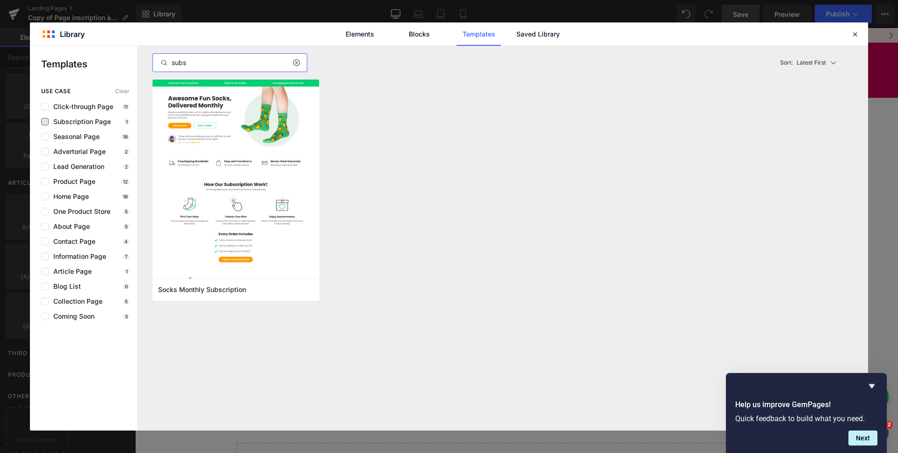
type input "subs"
click at [92, 123] on span "Subscription Page" at bounding box center [80, 121] width 62 height 7
click at [295, 59] on icon at bounding box center [296, 62] width 7 height 7
click at [418, 93] on div "Socks Monthly Subscription Add to Page" at bounding box center [503, 195] width 712 height 232
click at [544, 35] on link "Saved Library" at bounding box center [538, 33] width 44 height 23
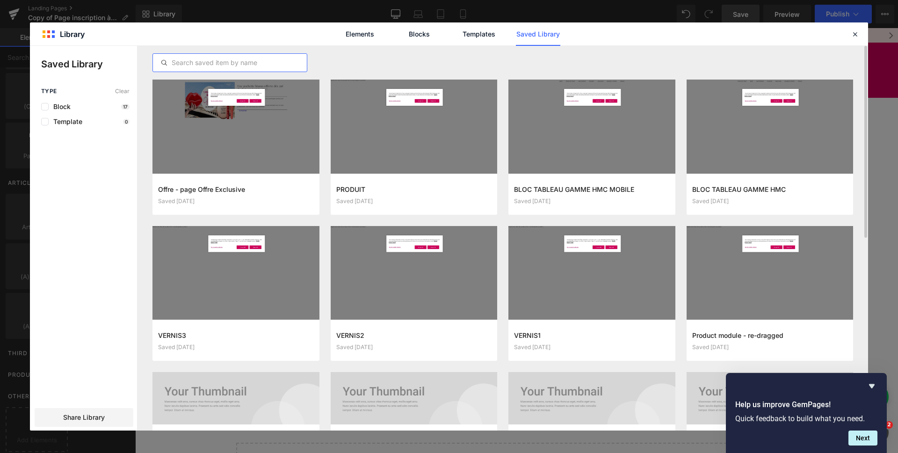
click at [173, 67] on input "text" at bounding box center [230, 62] width 154 height 11
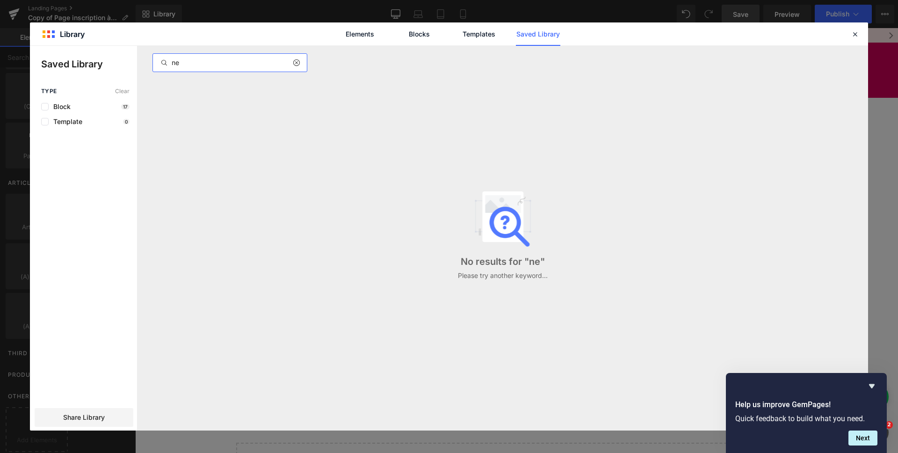
type input "n"
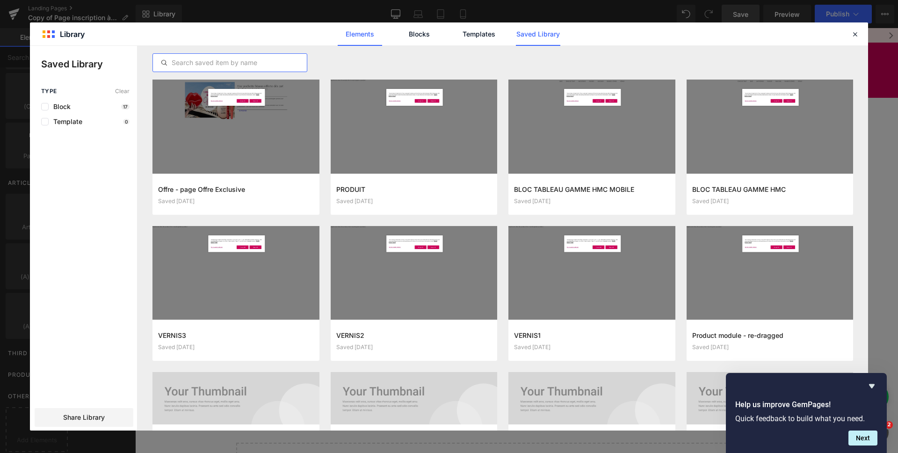
click at [343, 32] on link "Elements" at bounding box center [360, 33] width 44 height 23
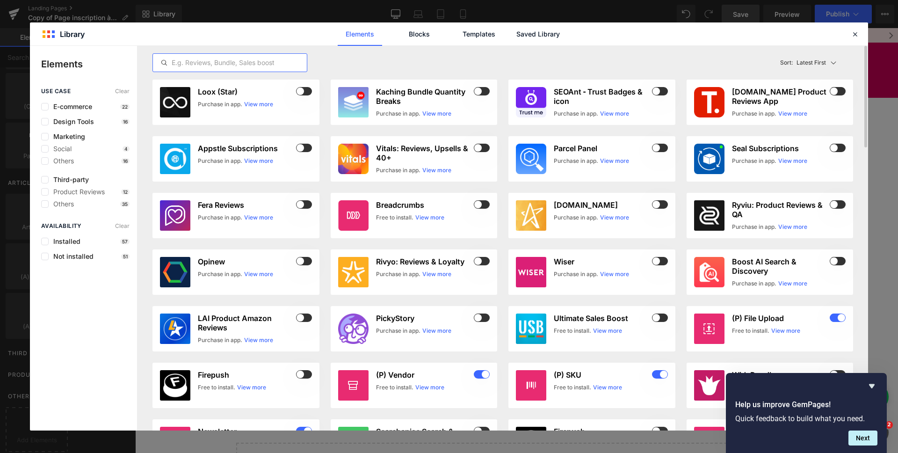
click at [230, 57] on input "text" at bounding box center [230, 62] width 154 height 11
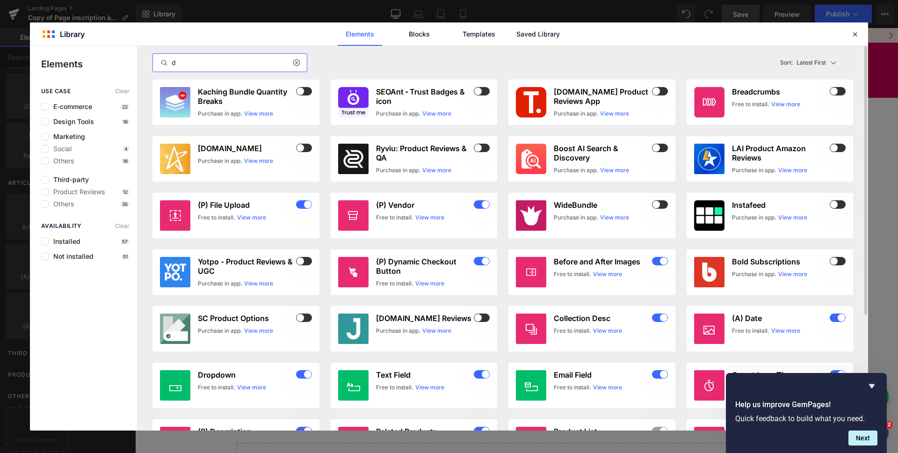
type input "d"
click at [262, 59] on input "d" at bounding box center [230, 62] width 154 height 11
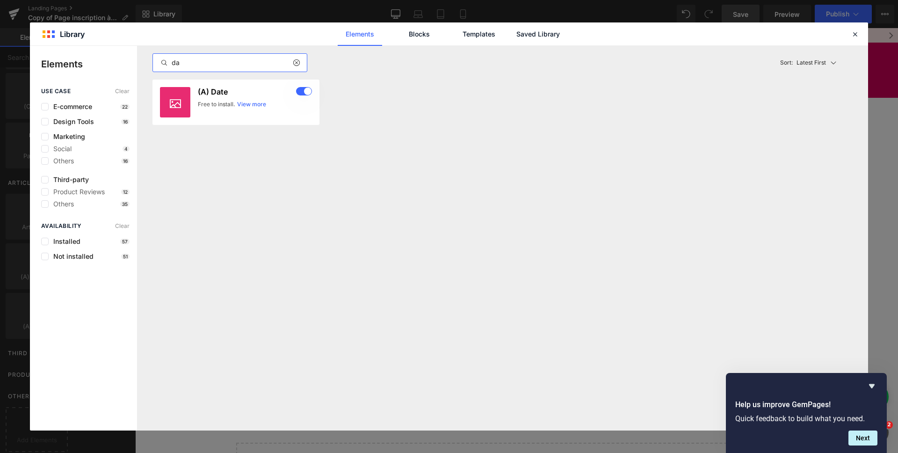
type input "d"
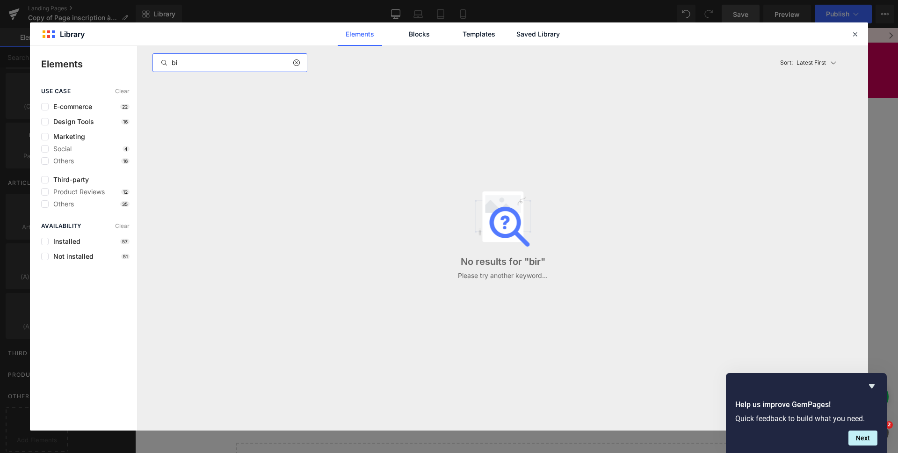
type input "b"
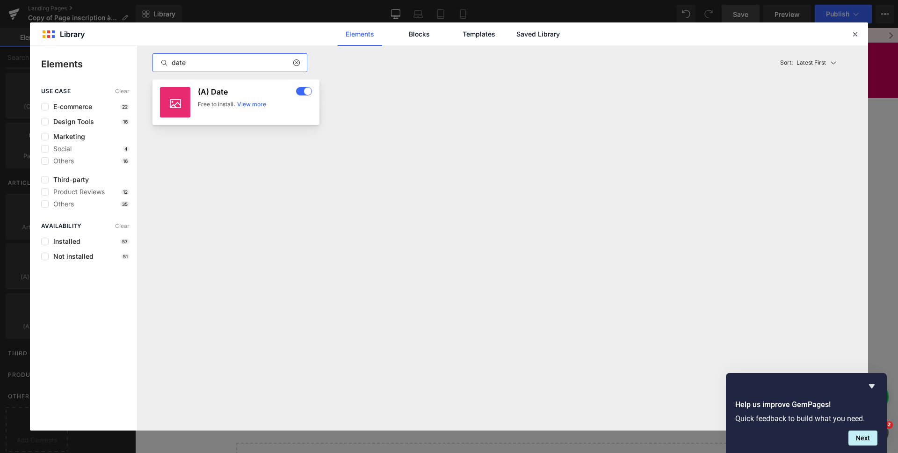
type input "date"
click at [257, 105] on link "View more" at bounding box center [251, 104] width 29 height 8
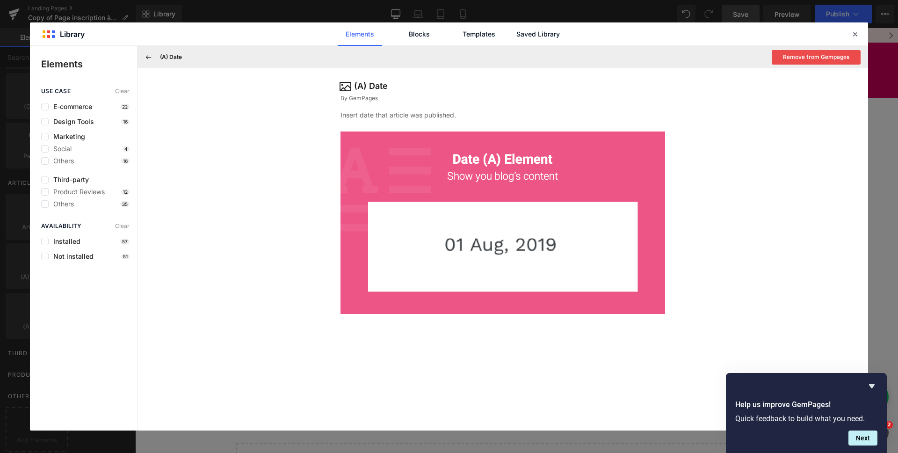
click at [507, 150] on div "(A) Date By GemPages Insert date that article was published." at bounding box center [502, 249] width 730 height 362
click at [397, 120] on div "(A) Date By GemPages Insert date that article was published." at bounding box center [502, 196] width 324 height 234
drag, startPoint x: 399, startPoint y: 116, endPoint x: 454, endPoint y: 123, distance: 55.6
click at [454, 123] on div "(A) Date By GemPages Insert date that article was published." at bounding box center [502, 196] width 324 height 234
click at [147, 59] on icon at bounding box center [148, 57] width 8 height 8
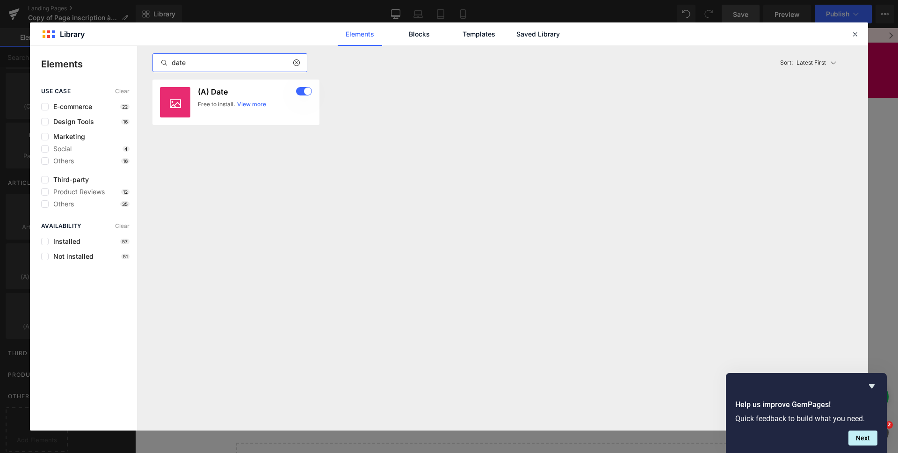
click at [185, 62] on input "date" at bounding box center [230, 62] width 154 height 11
drag, startPoint x: 216, startPoint y: 65, endPoint x: 172, endPoint y: 65, distance: 44.4
click at [172, 65] on input "date" at bounding box center [230, 62] width 154 height 11
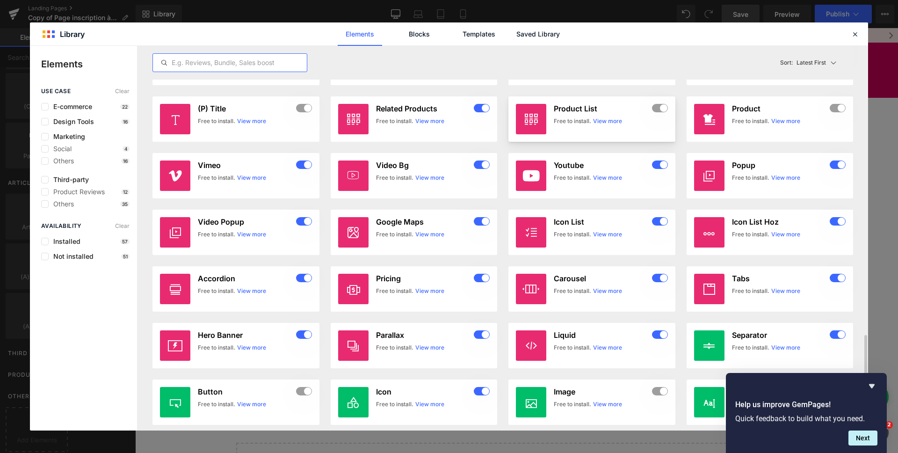
scroll to position [1070, 0]
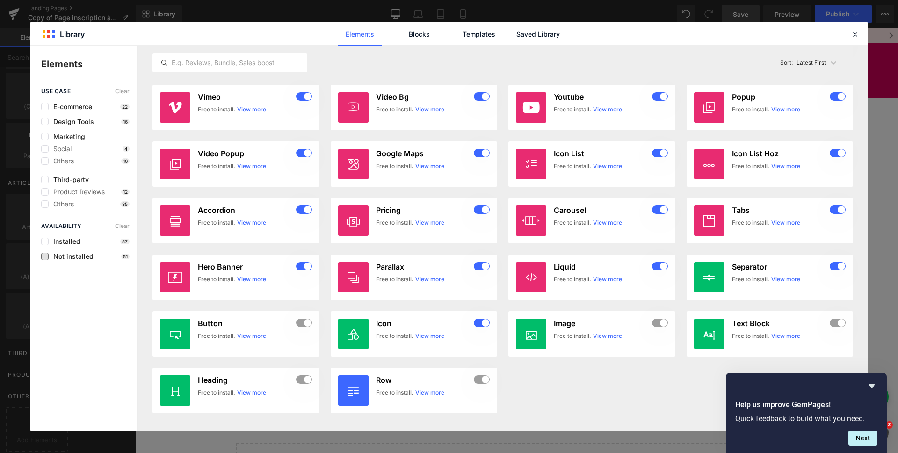
click at [69, 257] on span "Not installed" at bounding box center [71, 255] width 45 height 7
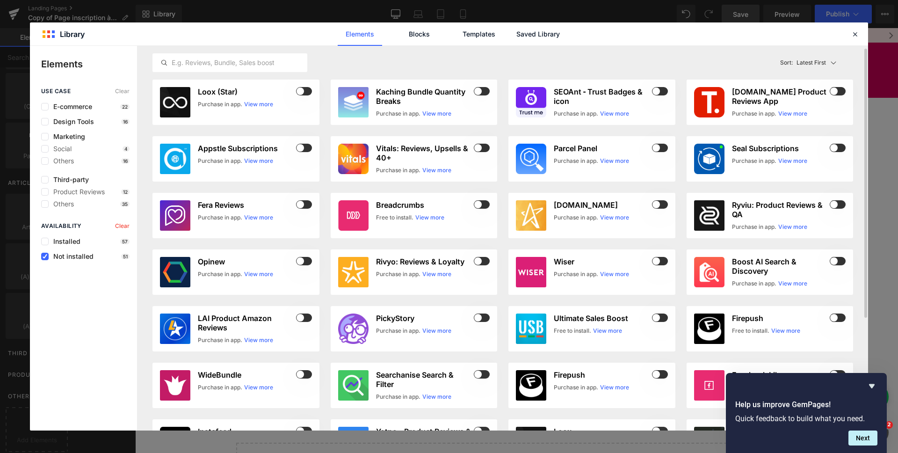
scroll to position [165, 0]
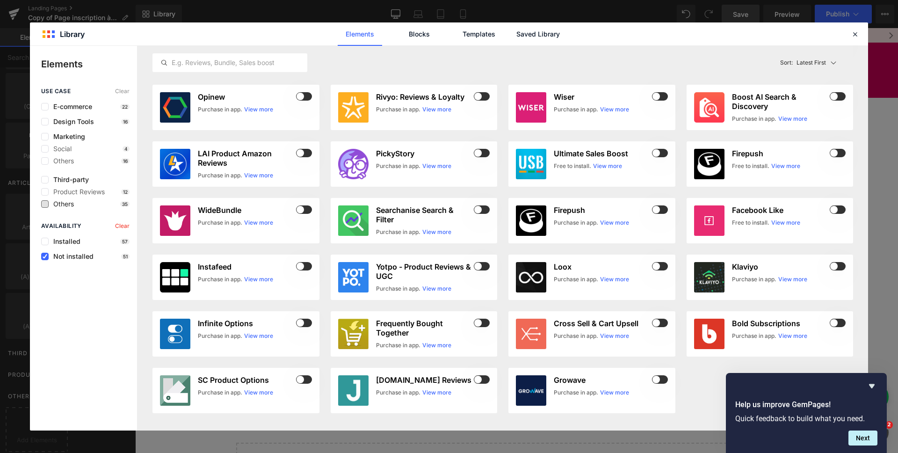
click at [70, 205] on span "Others" at bounding box center [61, 203] width 25 height 7
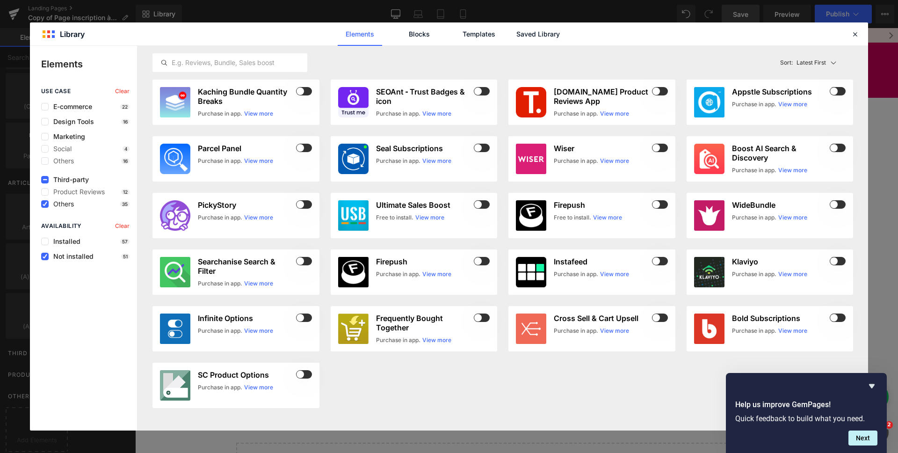
scroll to position [0, 0]
click at [62, 209] on div "use case Clear E-commerce 22 Design Tools 16 Marketing Social 4 Others 16 Third…" at bounding box center [83, 259] width 107 height 342
click at [72, 108] on span "E-commerce" at bounding box center [70, 106] width 43 height 7
click at [428, 36] on link "Blocks" at bounding box center [419, 33] width 44 height 23
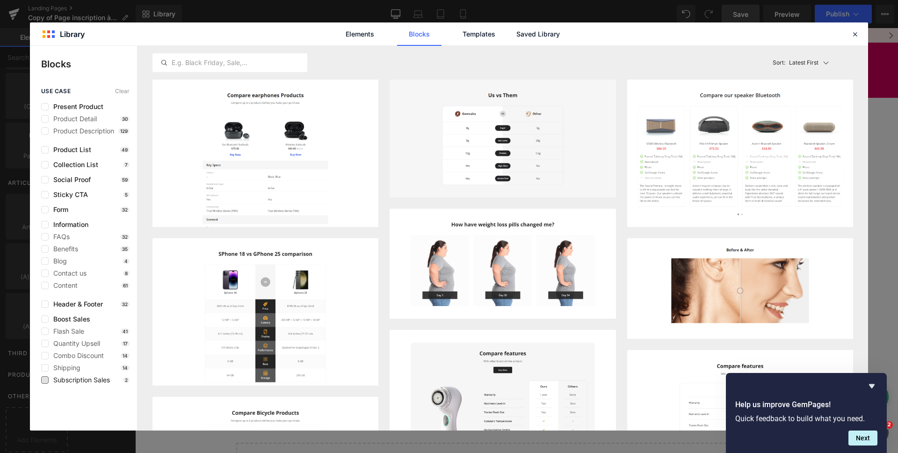
click at [87, 377] on span "Subscription Sales" at bounding box center [79, 379] width 61 height 7
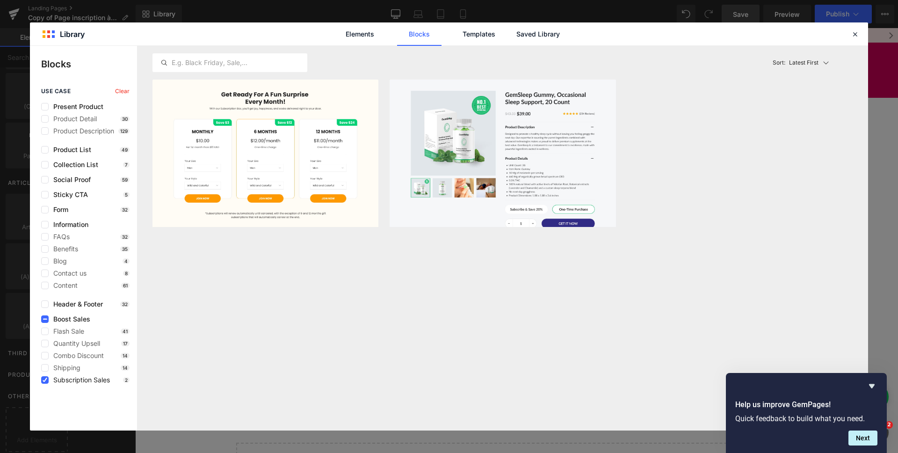
click at [87, 377] on span "Subscription Sales" at bounding box center [79, 379] width 61 height 7
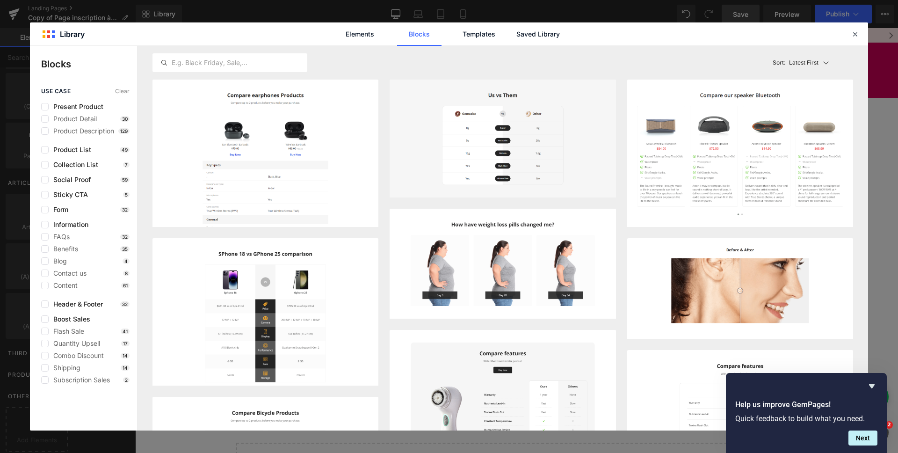
click at [75, 208] on div "Form 32" at bounding box center [85, 209] width 88 height 7
click at [60, 208] on span "Form" at bounding box center [59, 209] width 20 height 7
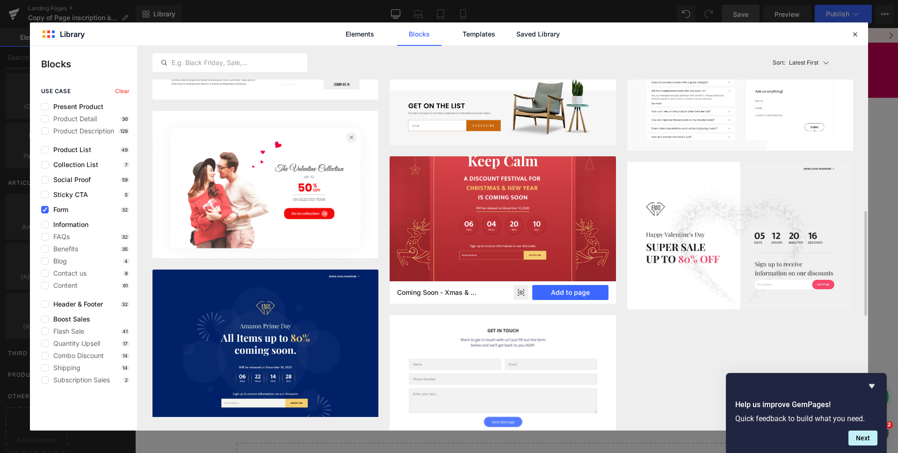
scroll to position [1022, 0]
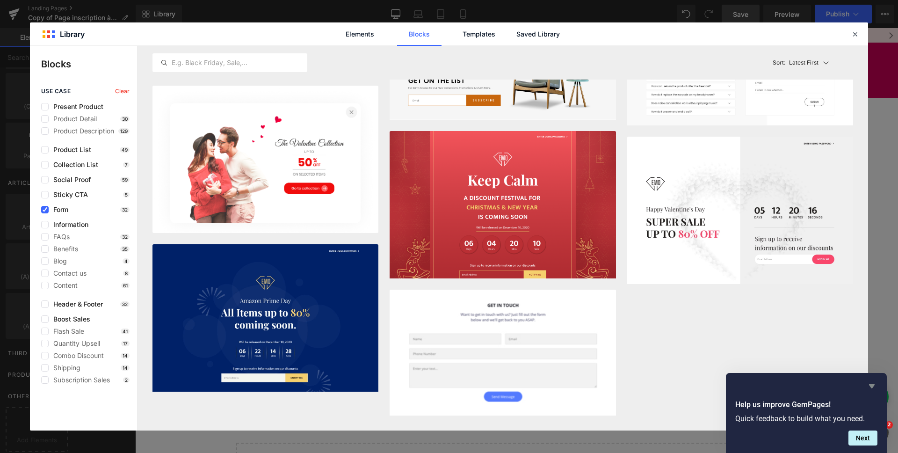
click at [871, 387] on icon "Hide survey" at bounding box center [872, 386] width 6 height 4
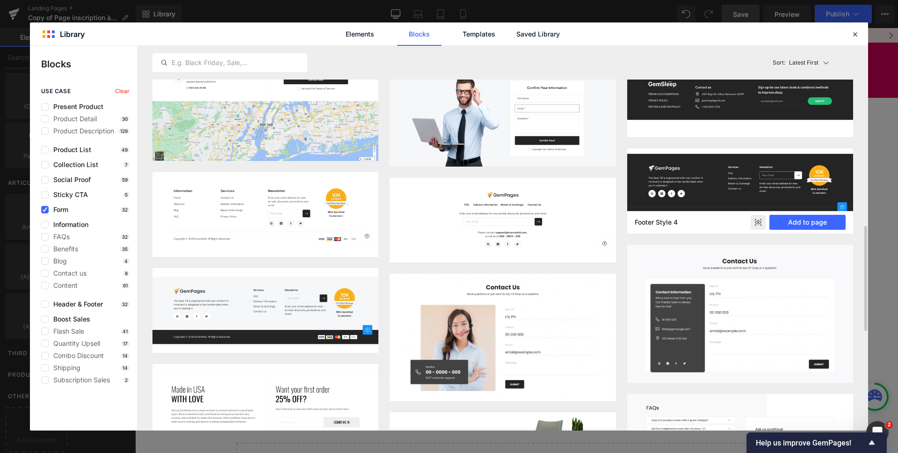
scroll to position [355, 0]
